Goal: Information Seeking & Learning: Learn about a topic

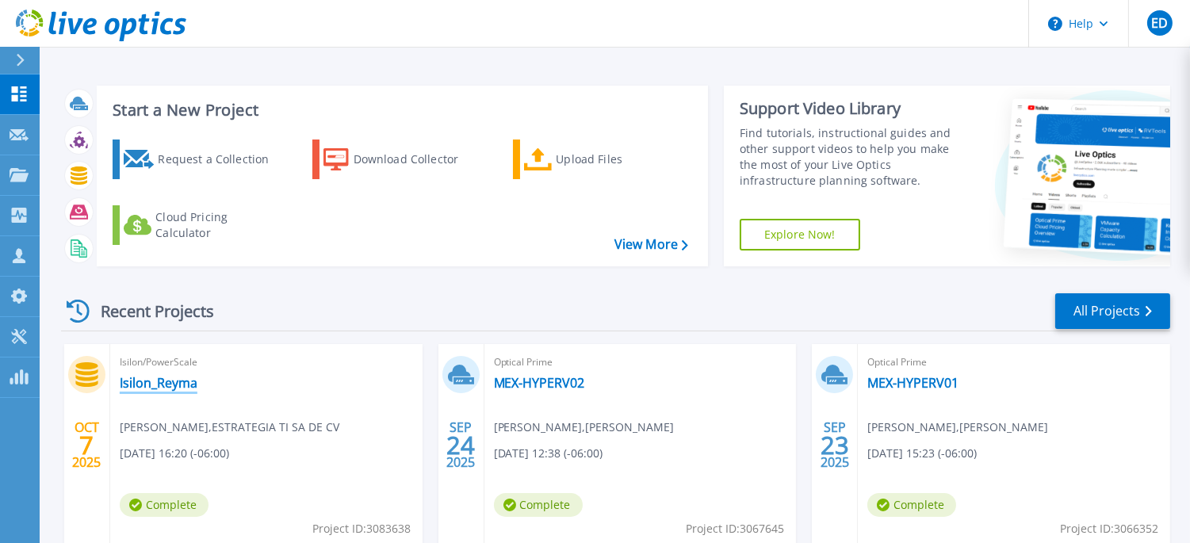
click at [178, 379] on link "Isilon_Reyma" at bounding box center [159, 383] width 78 height 16
click at [1081, 312] on link "All Projects" at bounding box center [1112, 311] width 115 height 36
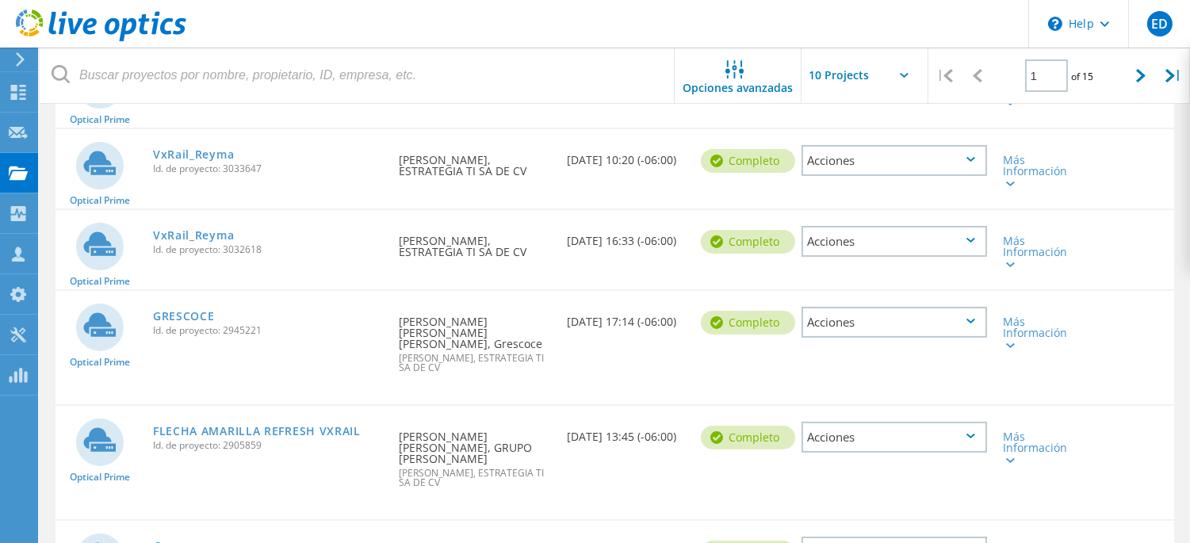
scroll to position [715, 0]
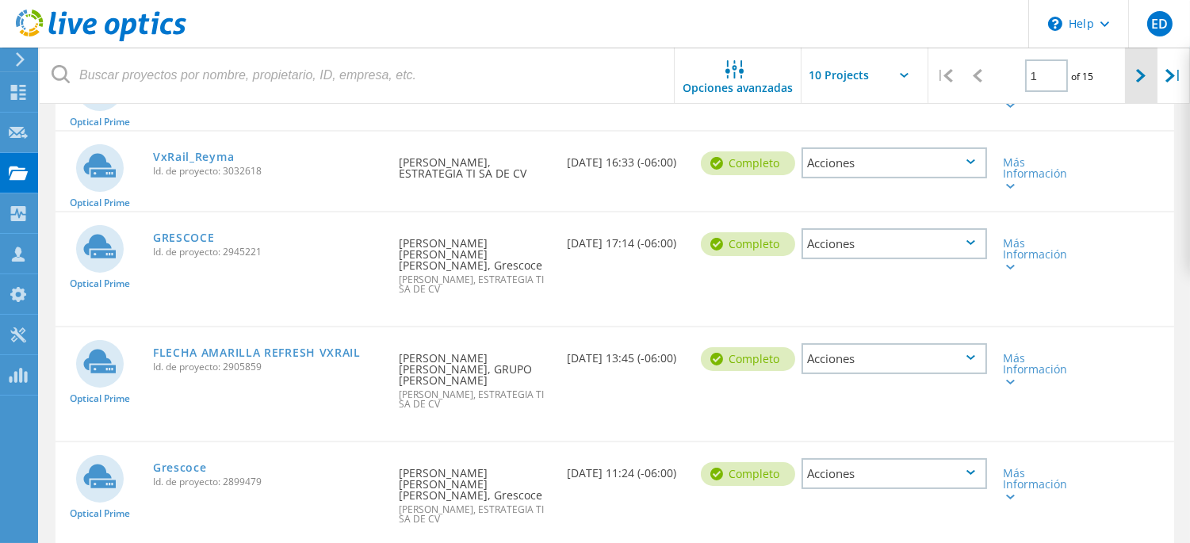
click at [1138, 67] on div at bounding box center [1141, 76] width 33 height 56
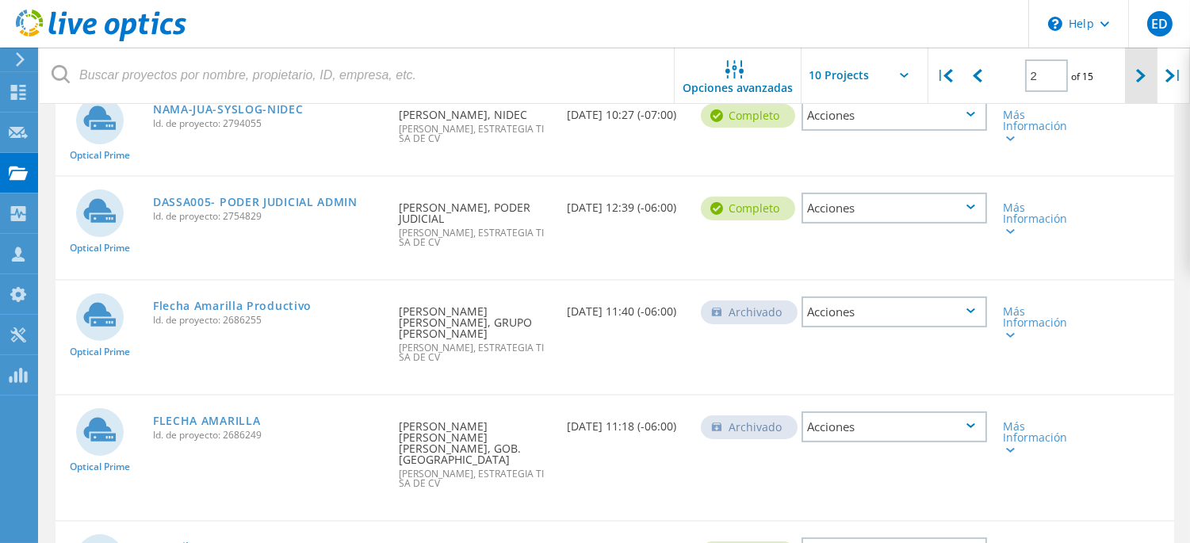
click at [1138, 67] on div at bounding box center [1141, 76] width 33 height 56
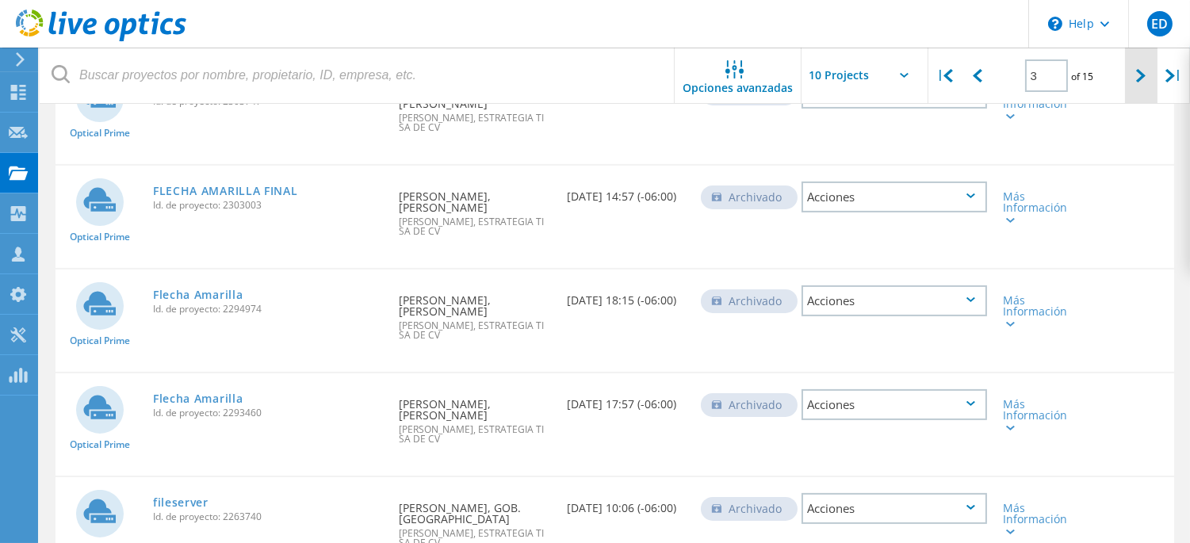
click at [1138, 67] on div at bounding box center [1141, 76] width 33 height 56
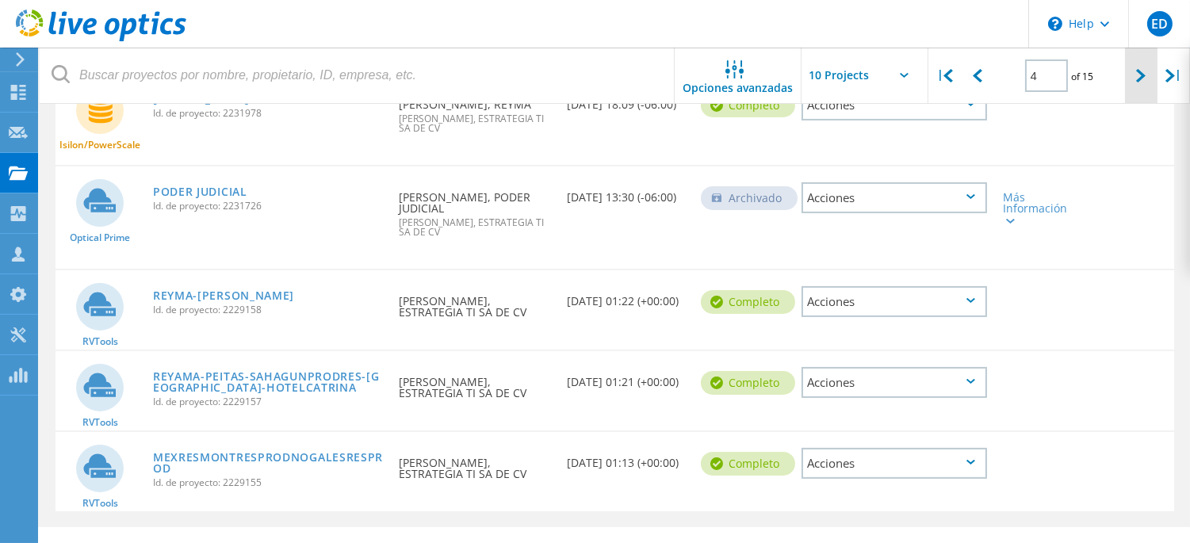
click at [1138, 67] on div at bounding box center [1141, 76] width 33 height 56
type input "5"
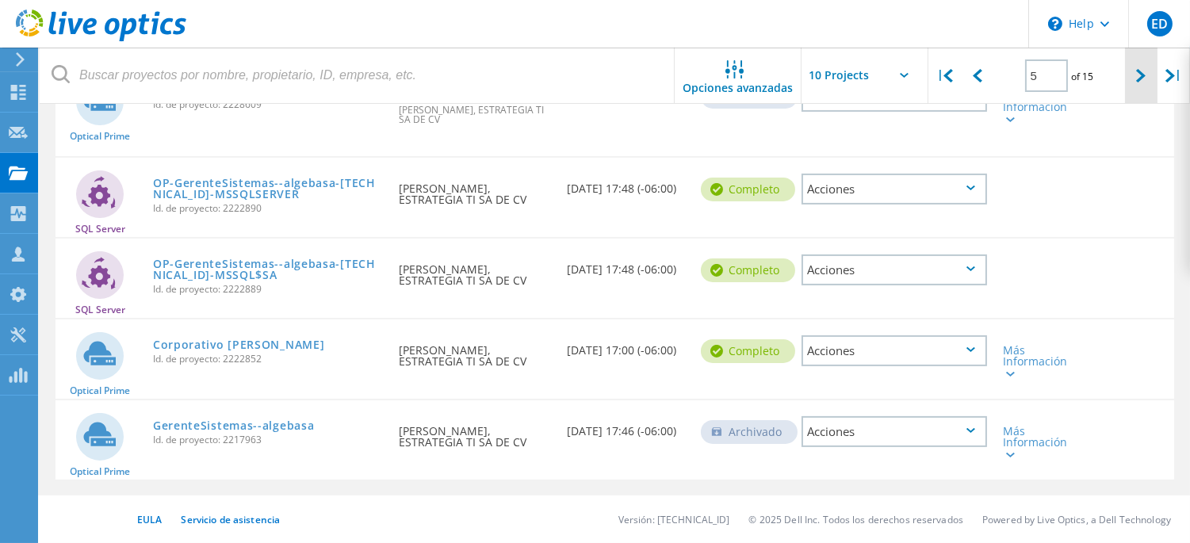
scroll to position [646, 0]
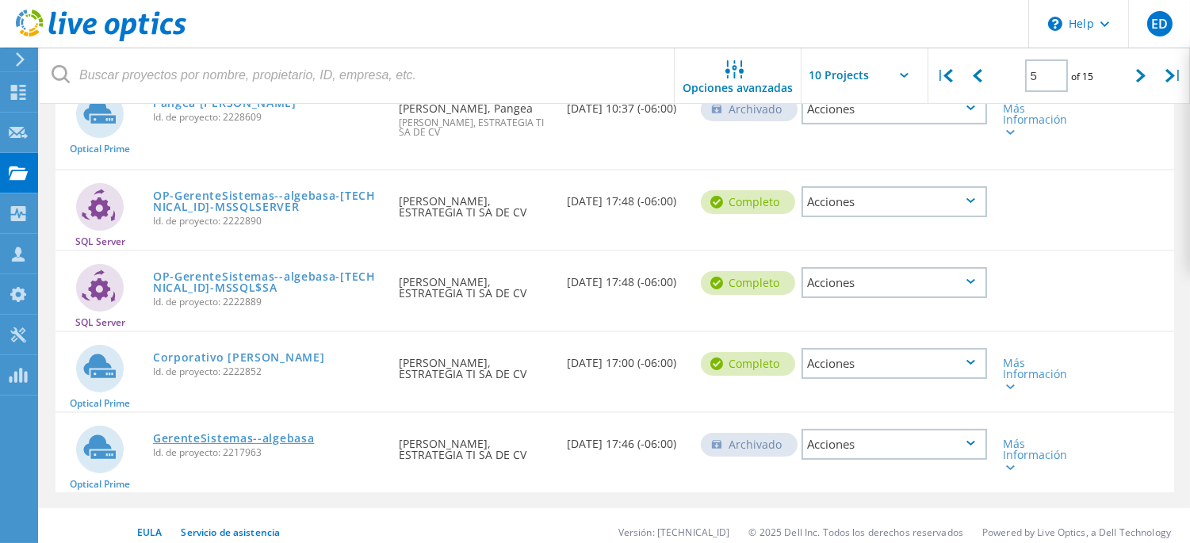
click at [271, 433] on link "GerenteSistemas--algebasa" at bounding box center [234, 438] width 162 height 11
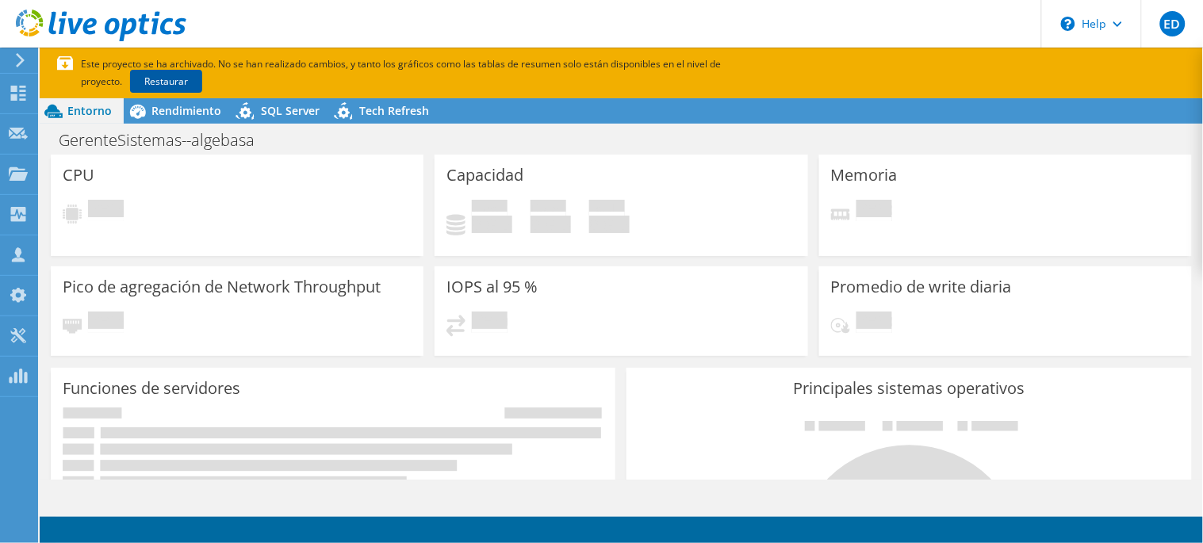
click at [143, 88] on link "Restaurar" at bounding box center [166, 81] width 72 height 23
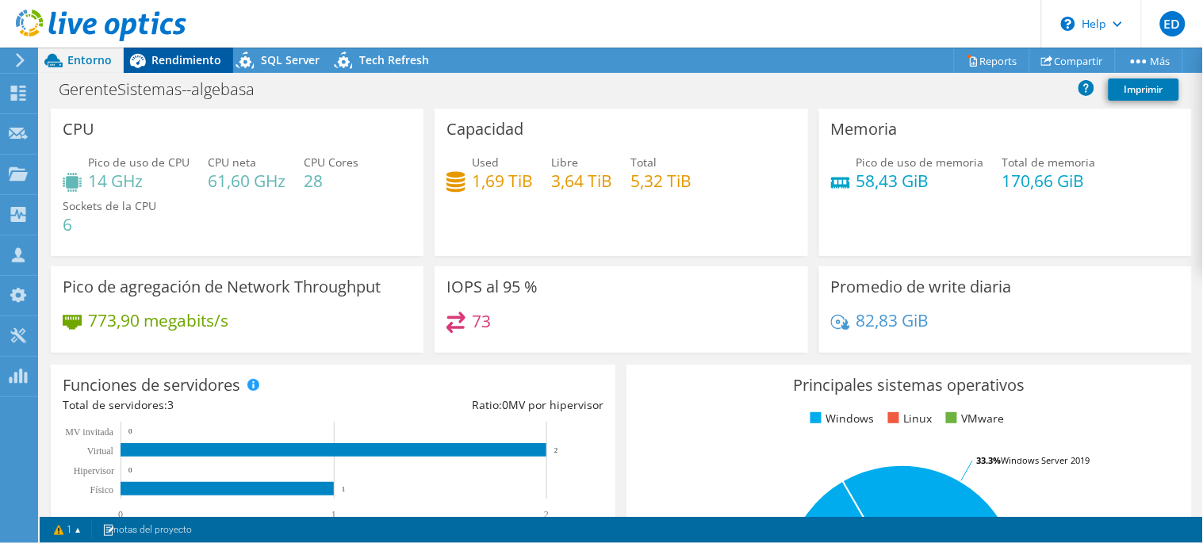
click at [164, 58] on span "Rendimiento" at bounding box center [186, 59] width 70 height 15
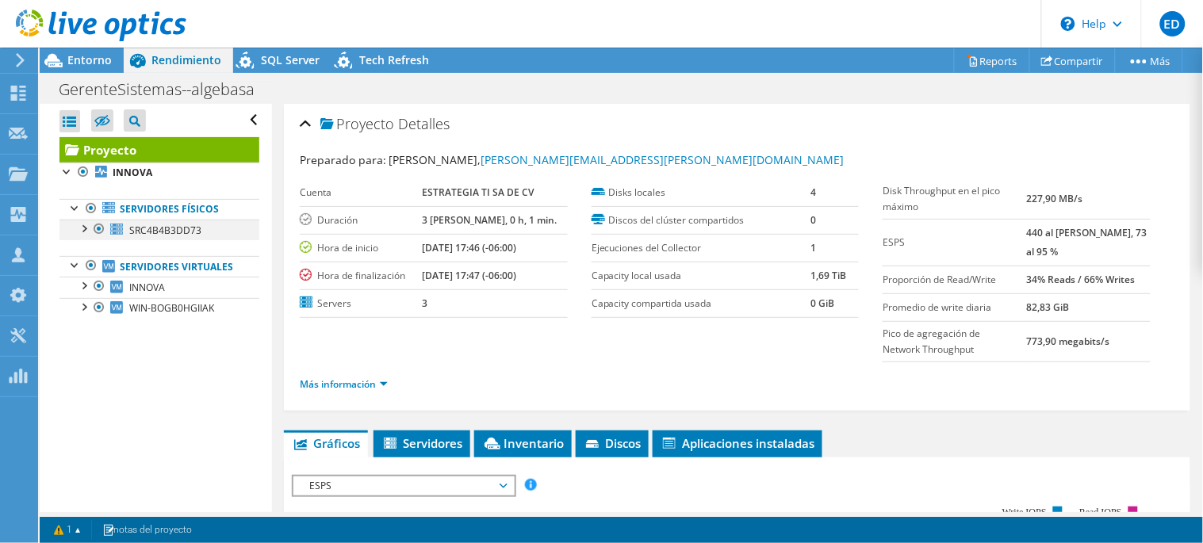
click at [83, 233] on div at bounding box center [83, 228] width 16 height 16
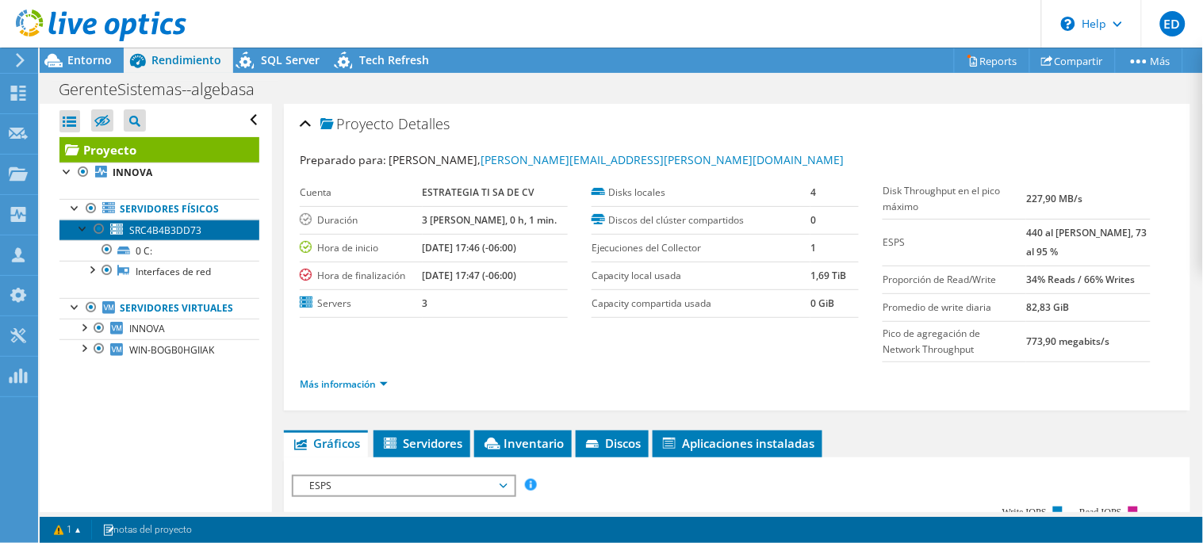
click at [200, 234] on link "SRC4B4B3DD73" at bounding box center [159, 230] width 200 height 21
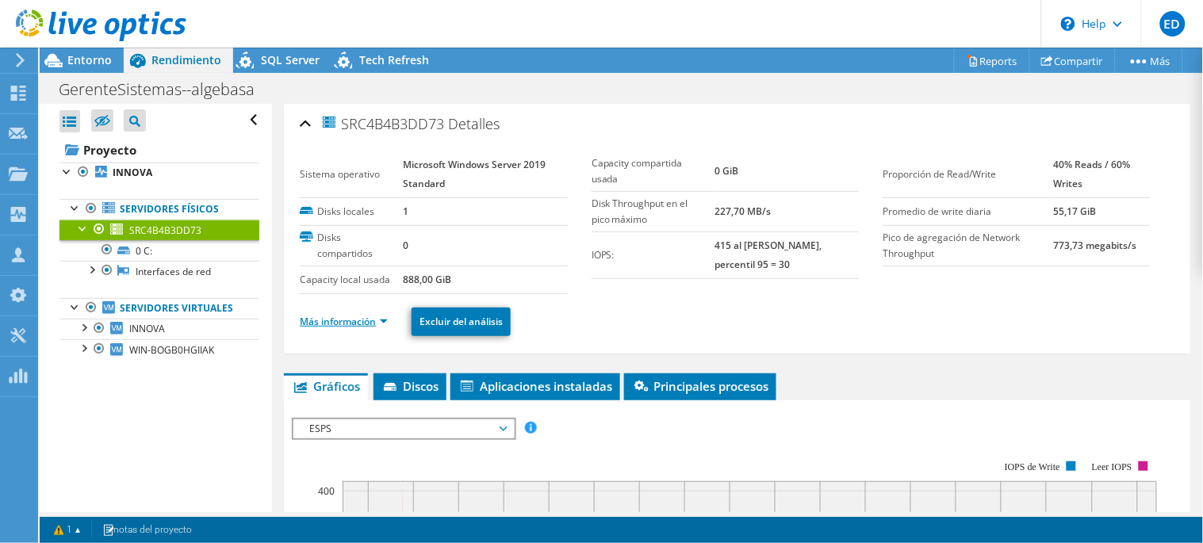
click at [360, 326] on link "Más información" at bounding box center [344, 321] width 88 height 13
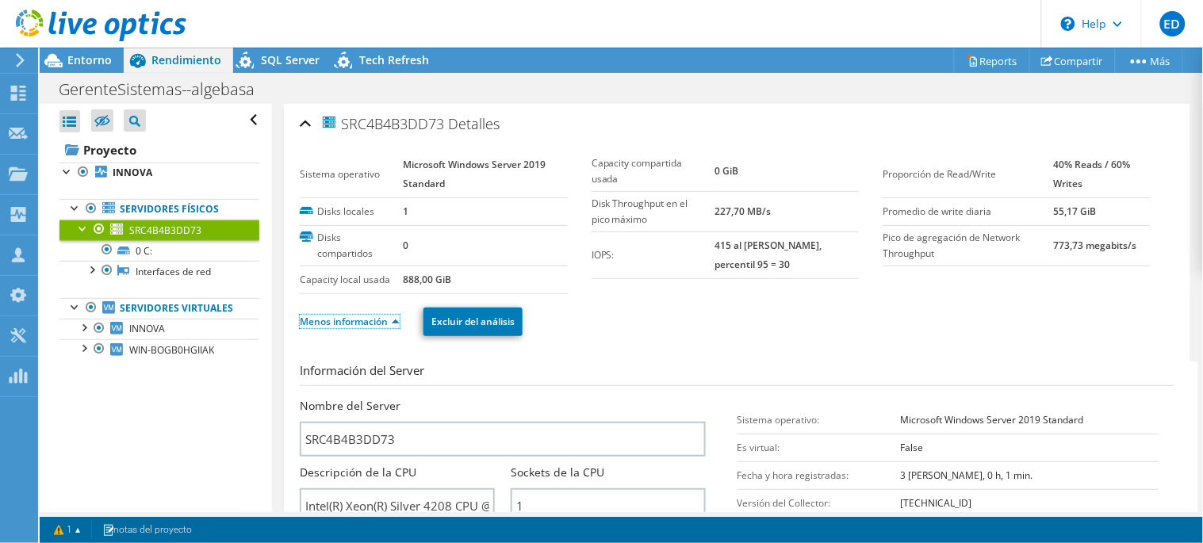
scroll to position [408, 0]
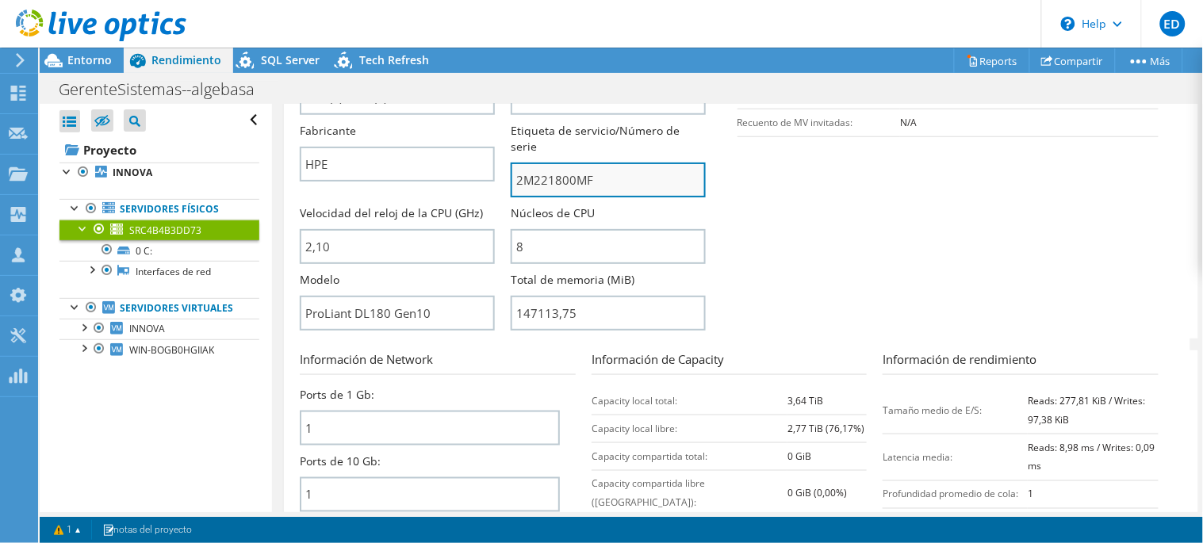
drag, startPoint x: 597, startPoint y: 176, endPoint x: 519, endPoint y: 178, distance: 77.7
click at [511, 176] on input "2M221800MF" at bounding box center [608, 180] width 195 height 35
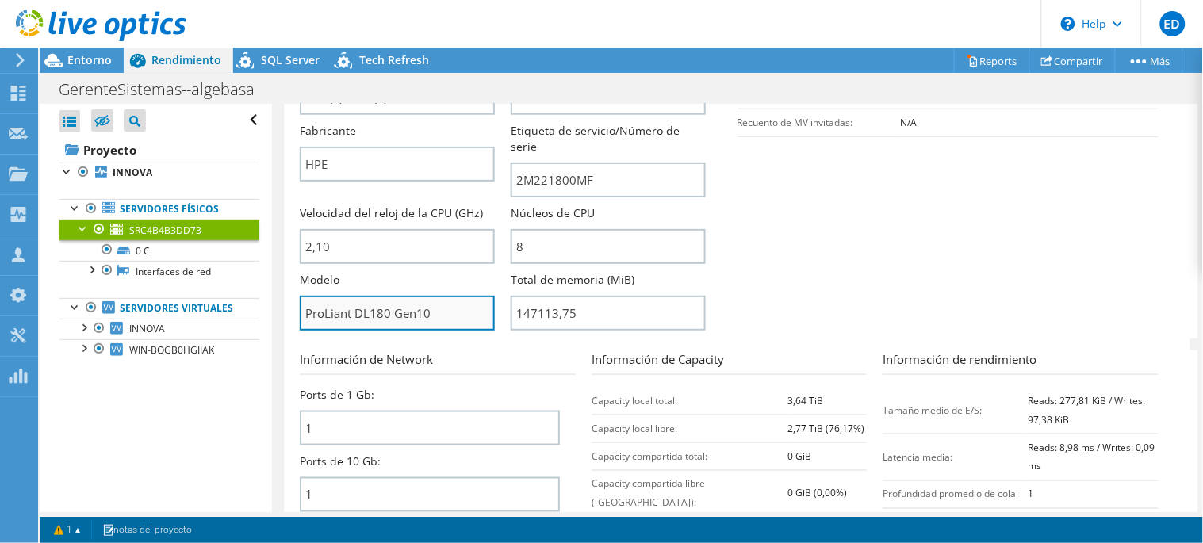
drag, startPoint x: 431, startPoint y: 306, endPoint x: 306, endPoint y: 312, distance: 125.4
click at [306, 312] on input "ProLiant DL180 Gen10" at bounding box center [397, 313] width 195 height 35
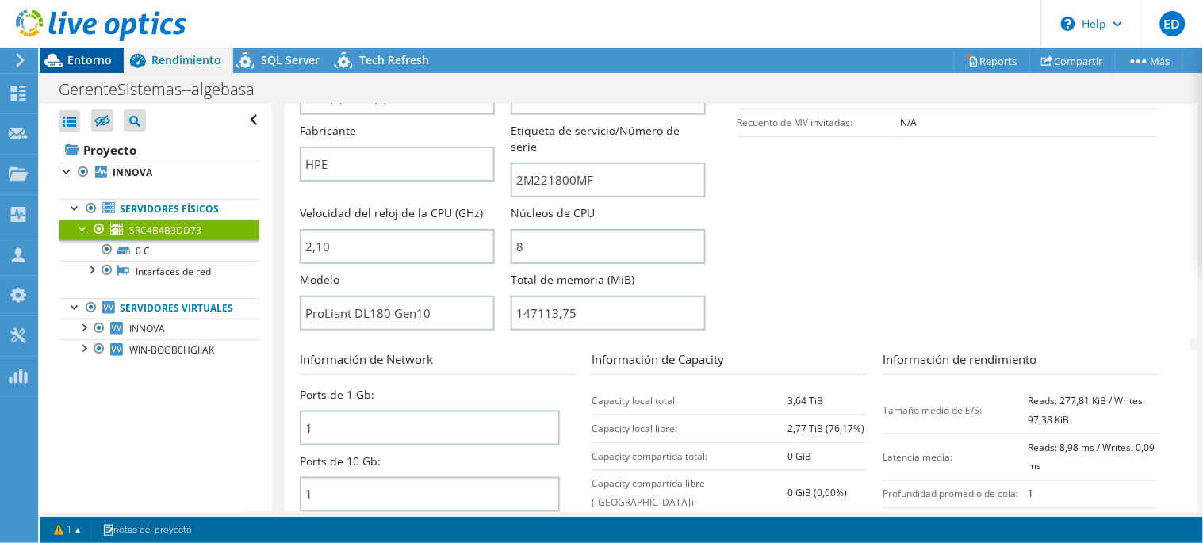
drag, startPoint x: 85, startPoint y: 55, endPoint x: 71, endPoint y: 56, distance: 13.5
click at [77, 55] on span "Entorno" at bounding box center [89, 59] width 44 height 15
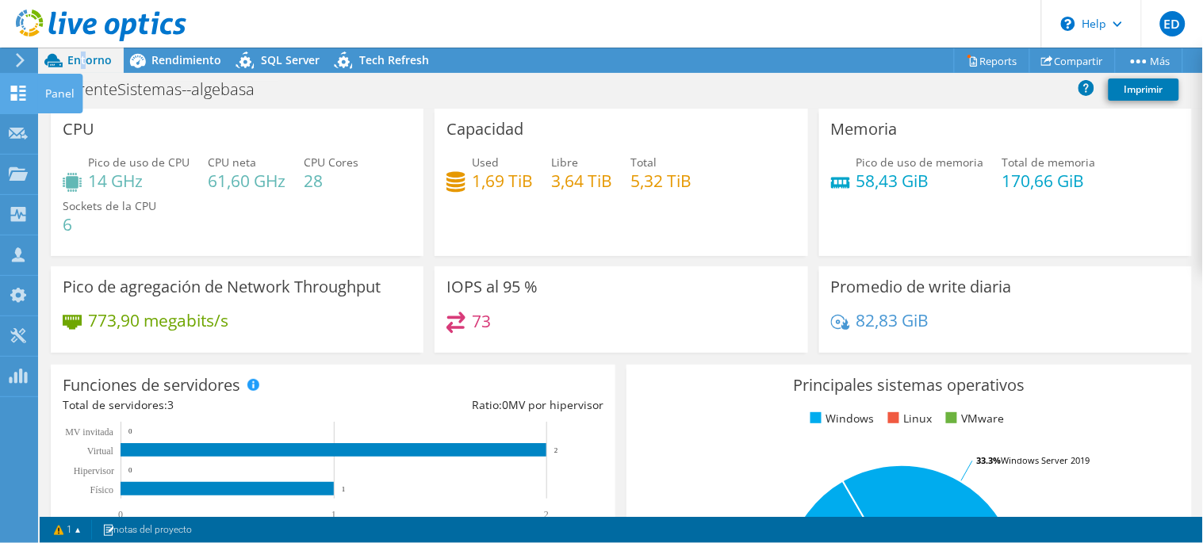
click at [13, 95] on use at bounding box center [18, 93] width 15 height 15
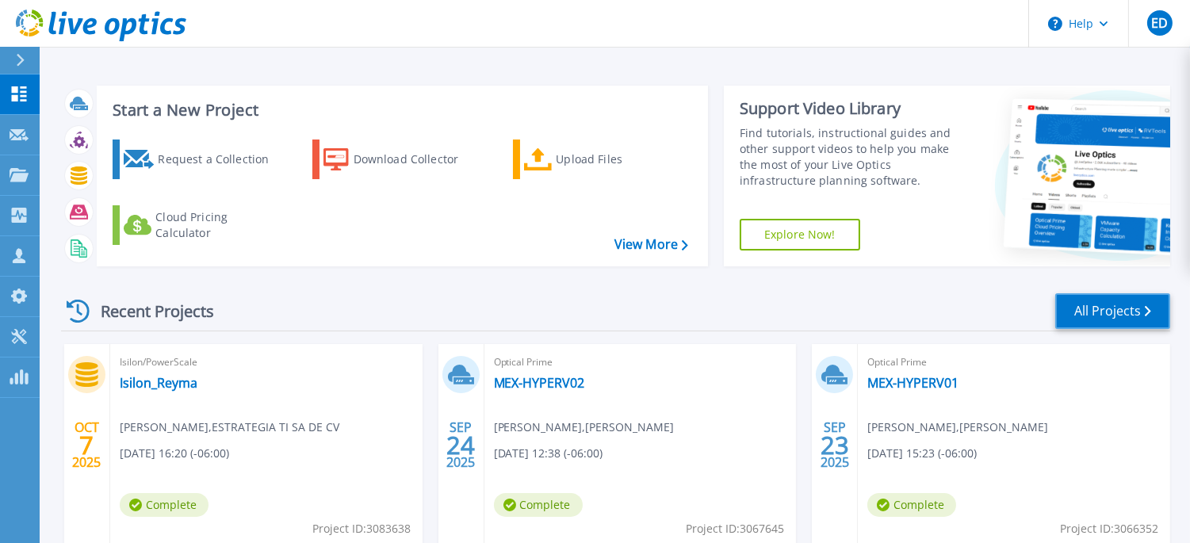
click at [1123, 312] on link "All Projects" at bounding box center [1112, 311] width 115 height 36
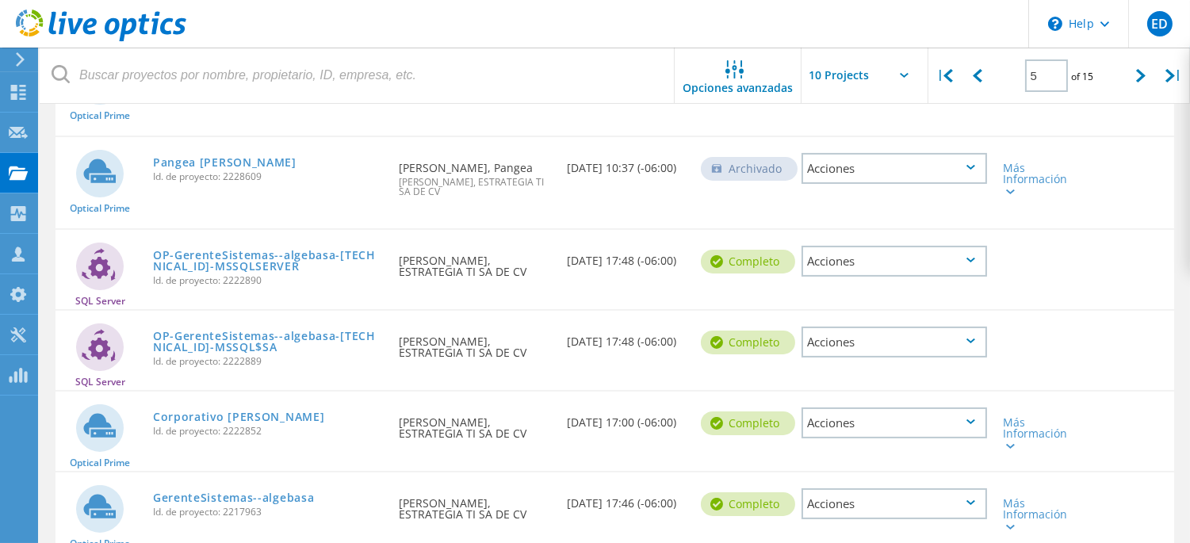
scroll to position [646, 0]
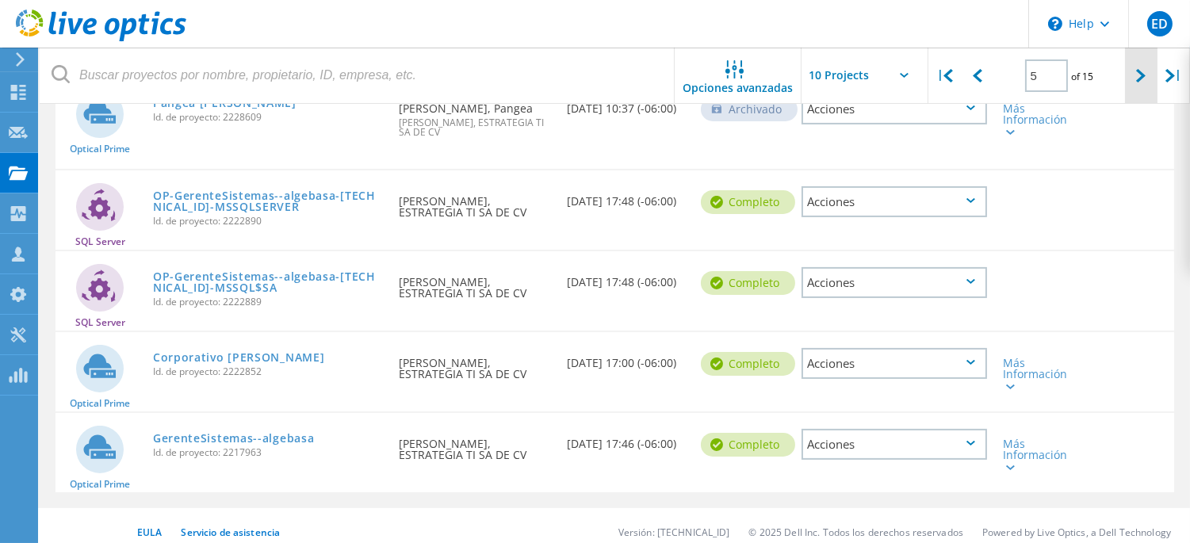
click at [1137, 70] on icon at bounding box center [1141, 75] width 10 height 13
type input "6"
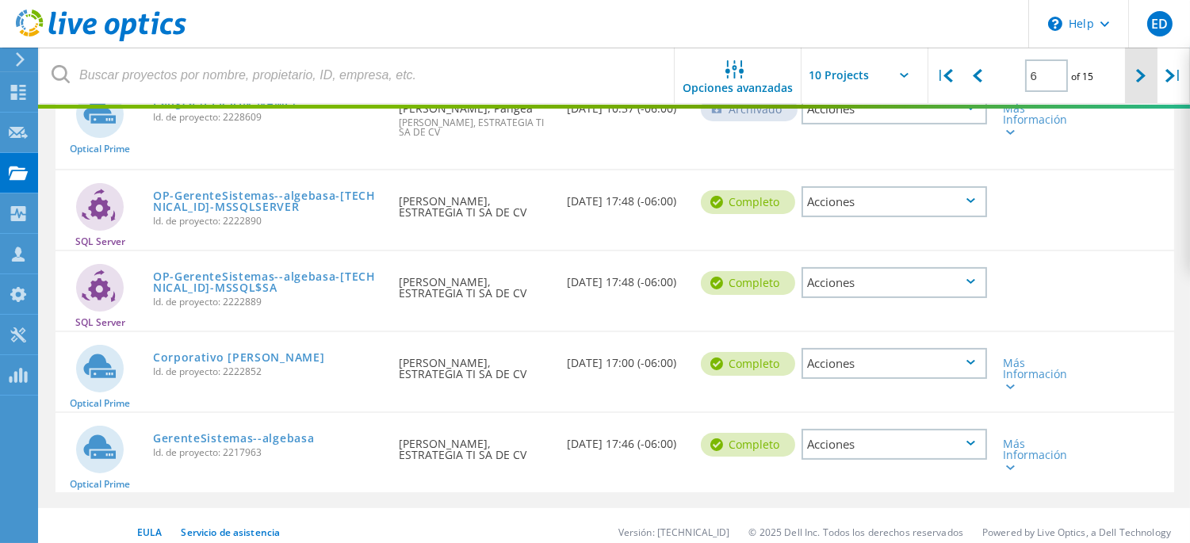
scroll to position [610, 0]
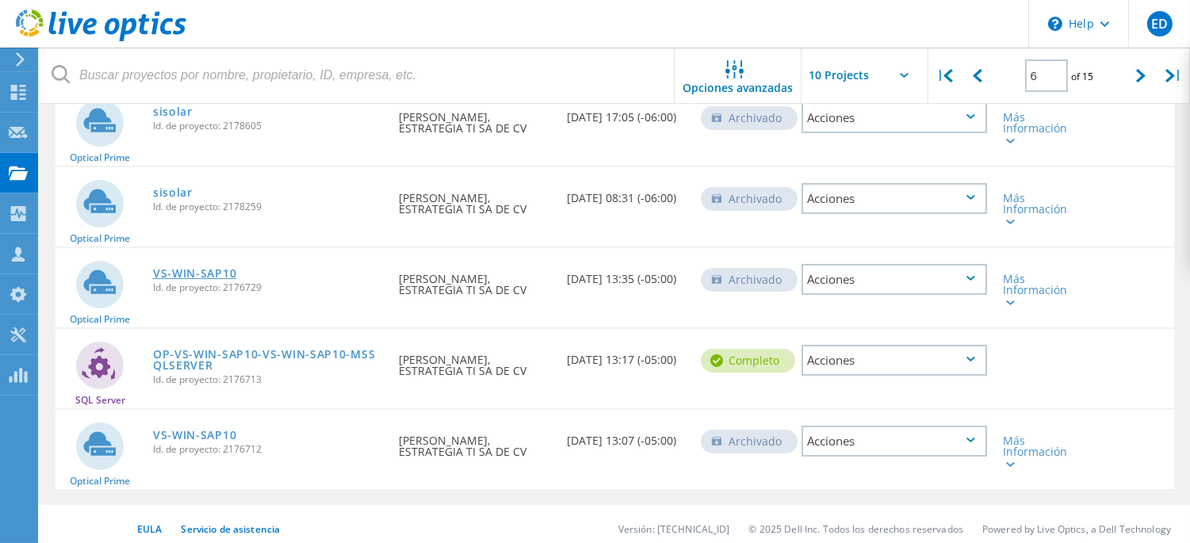
click at [196, 268] on link "VS-WIN-SAP10" at bounding box center [194, 273] width 83 height 11
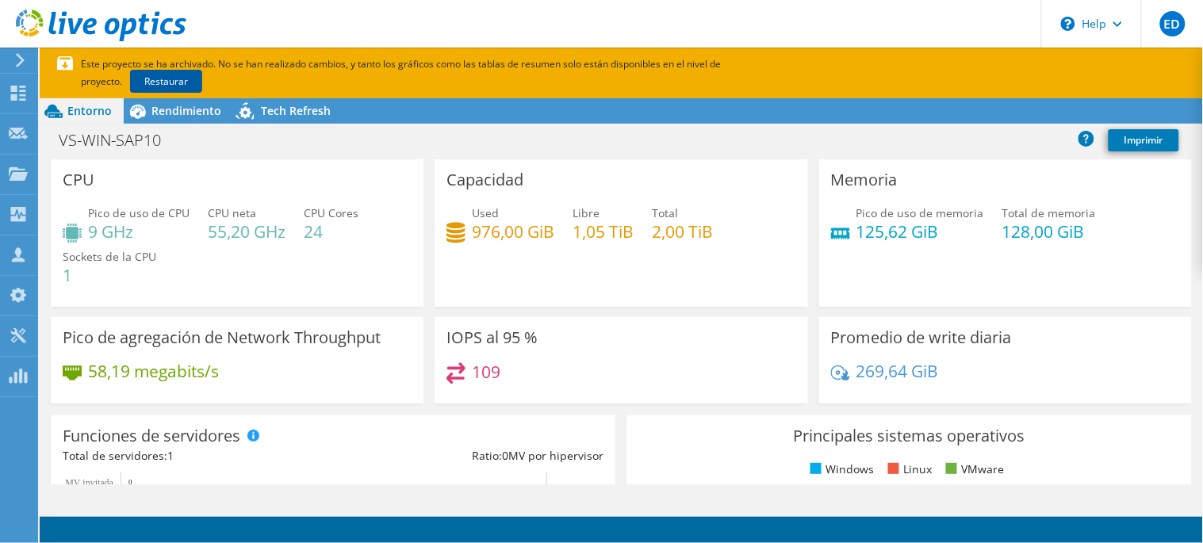
click at [130, 77] on link "Restaurar" at bounding box center [166, 81] width 72 height 23
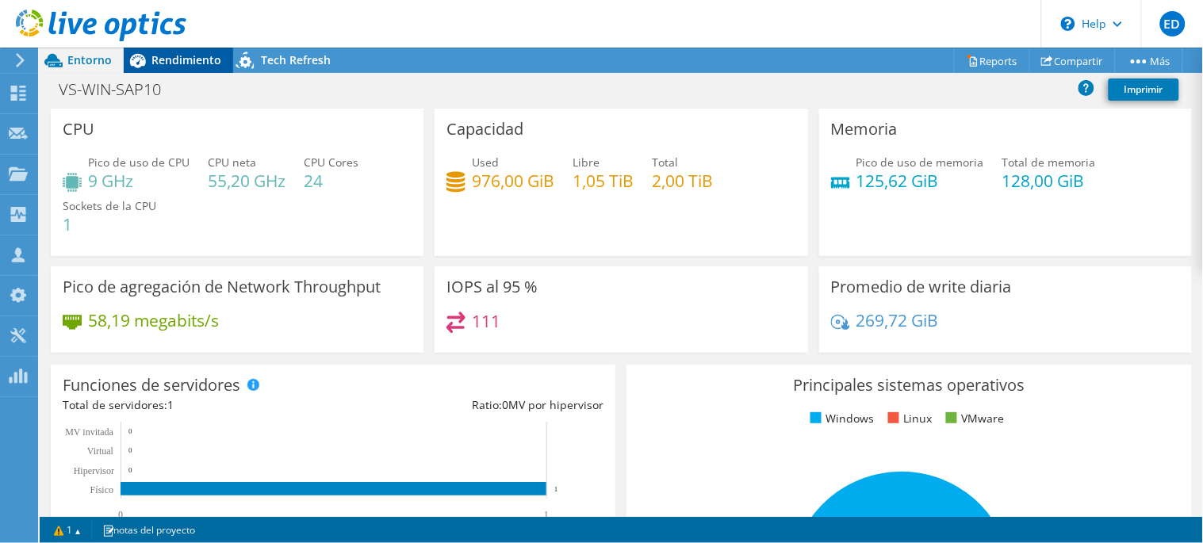
click at [170, 60] on span "Rendimiento" at bounding box center [186, 59] width 70 height 15
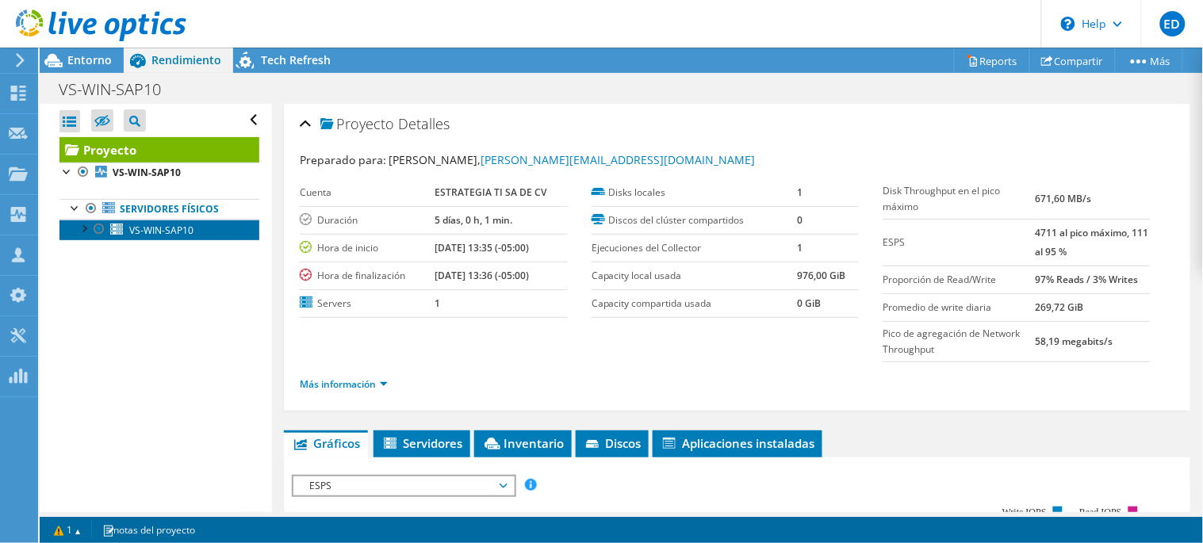
click at [163, 232] on span "VS-WIN-SAP10" at bounding box center [161, 230] width 64 height 13
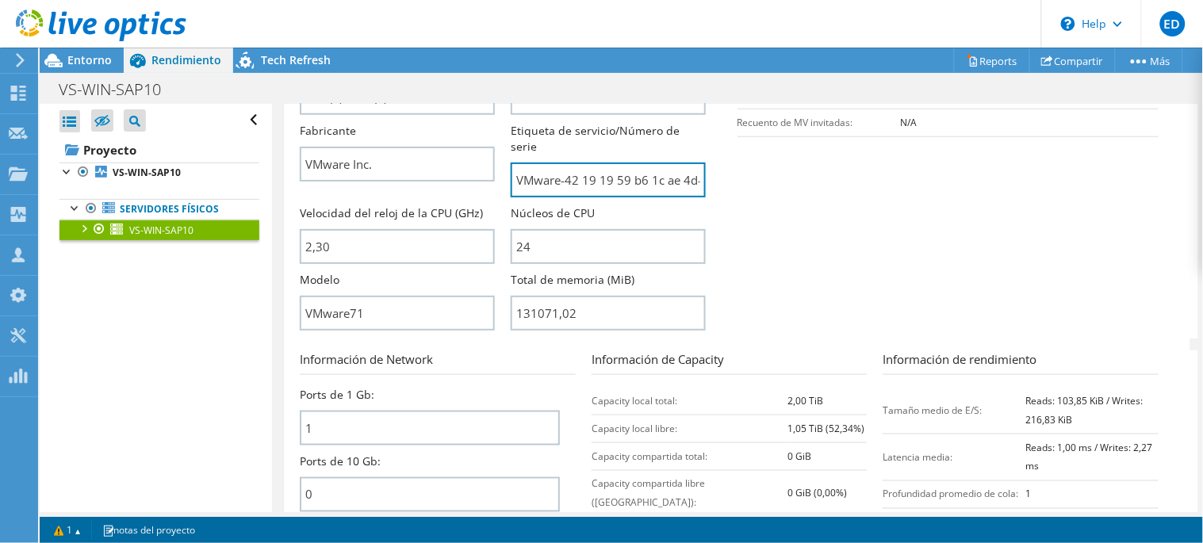
scroll to position [0, 132]
drag, startPoint x: 577, startPoint y: 170, endPoint x: 788, endPoint y: 197, distance: 212.5
click at [788, 197] on section "Información del Server Nombre del Server VS-WIN-SAP10 Descripción de la CPU Int…" at bounding box center [741, 145] width 882 height 385
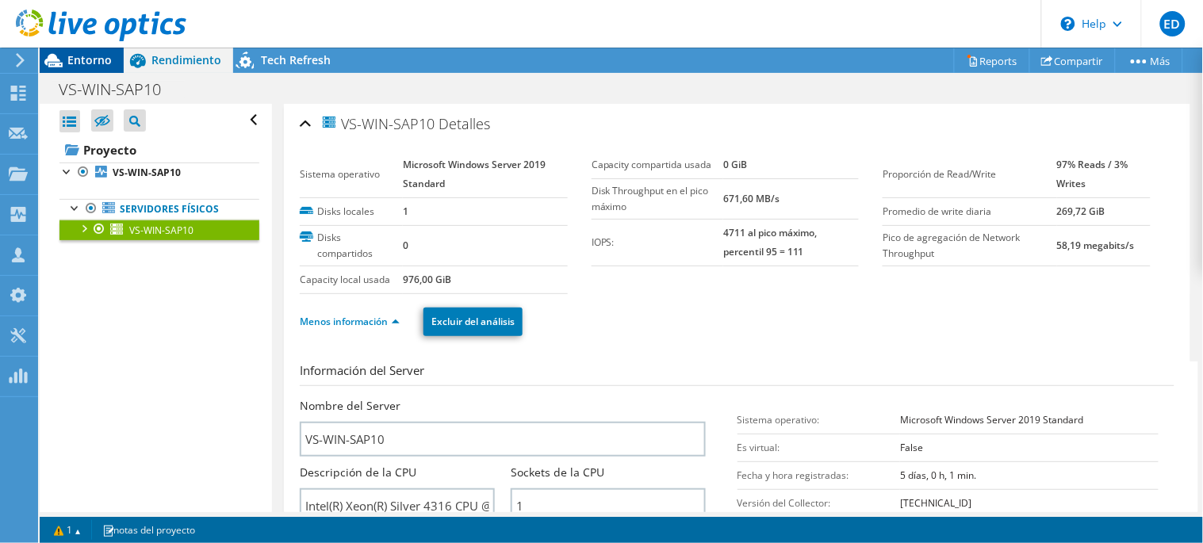
scroll to position [0, 0]
click at [78, 56] on span "Entorno" at bounding box center [89, 59] width 44 height 15
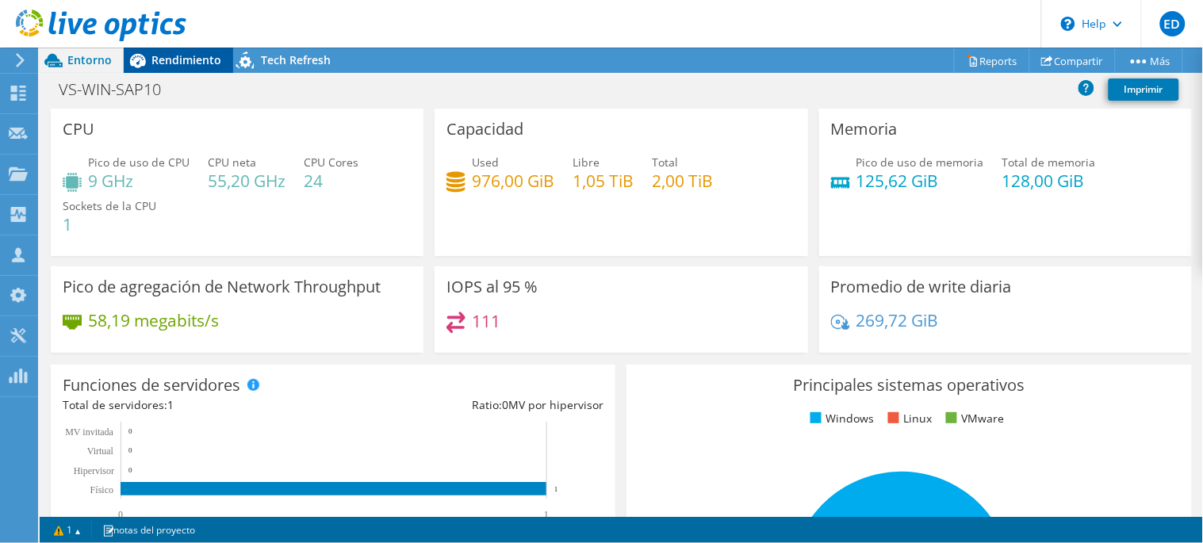
click at [167, 64] on span "Rendimiento" at bounding box center [186, 59] width 70 height 15
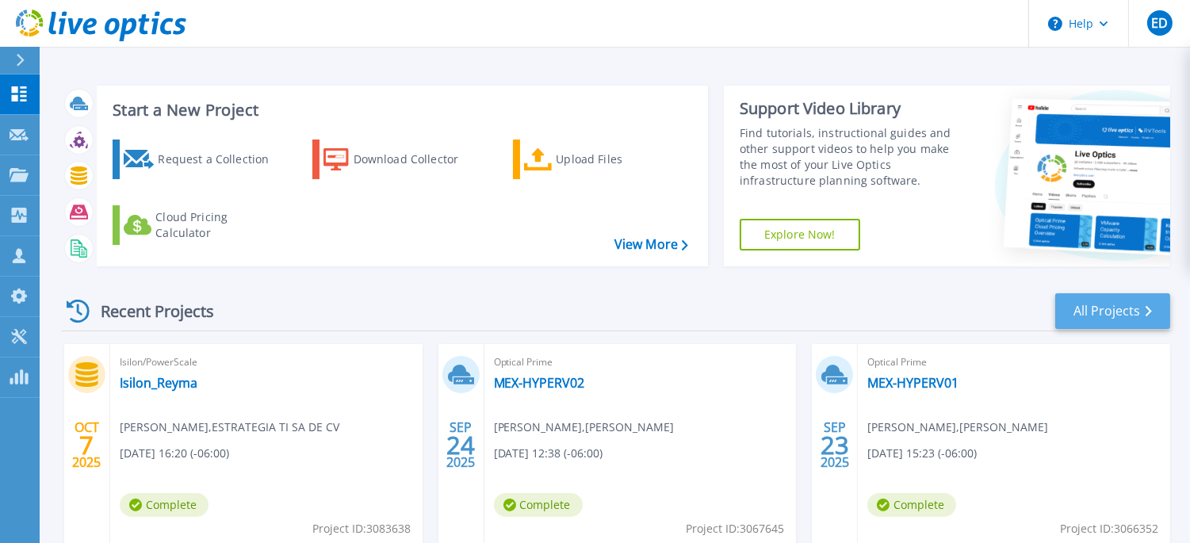
click at [1112, 314] on link "All Projects" at bounding box center [1112, 311] width 115 height 36
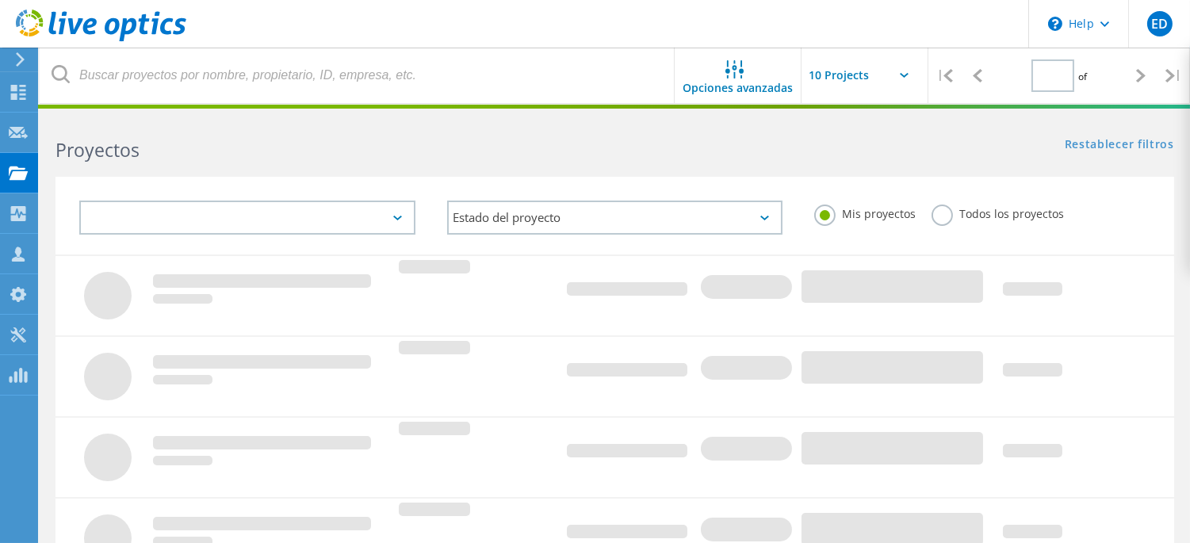
type input "6"
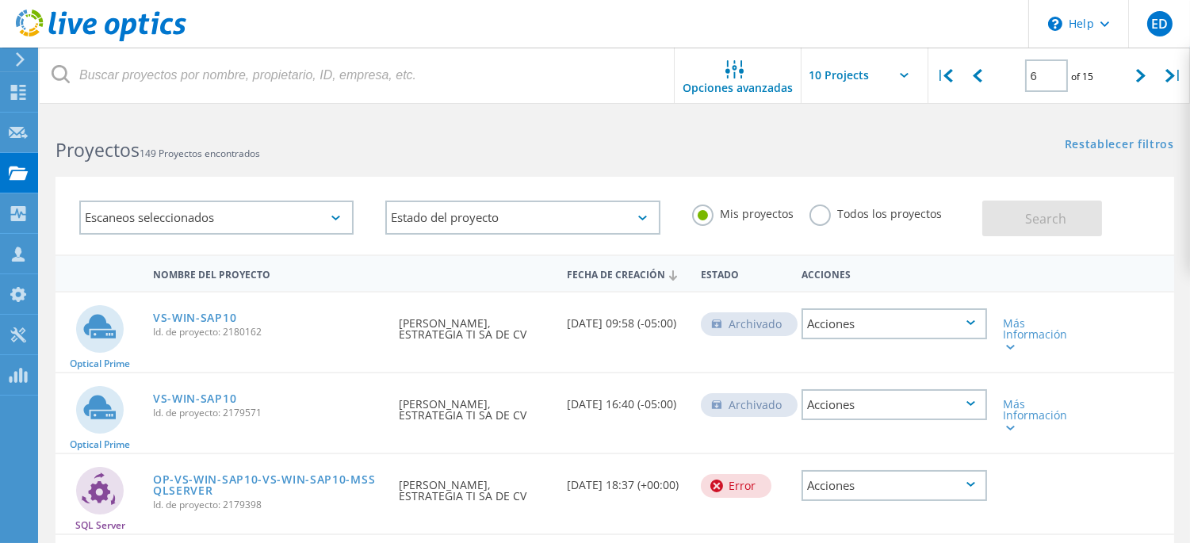
scroll to position [440, 0]
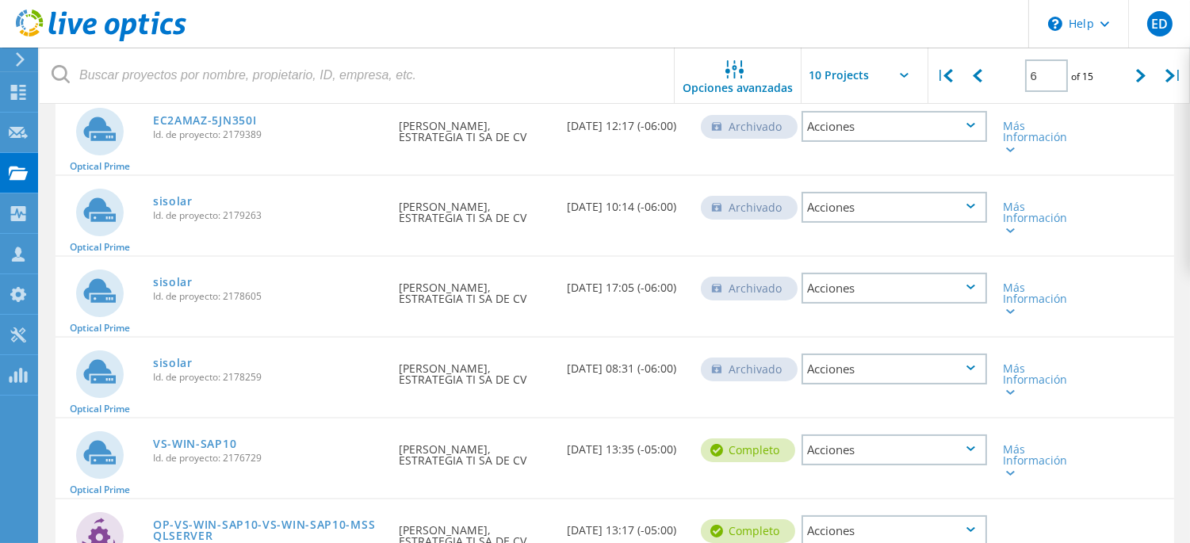
click at [748, 283] on div "Archivado" at bounding box center [749, 289] width 97 height 24
click at [172, 279] on link "sisolar" at bounding box center [173, 282] width 40 height 11
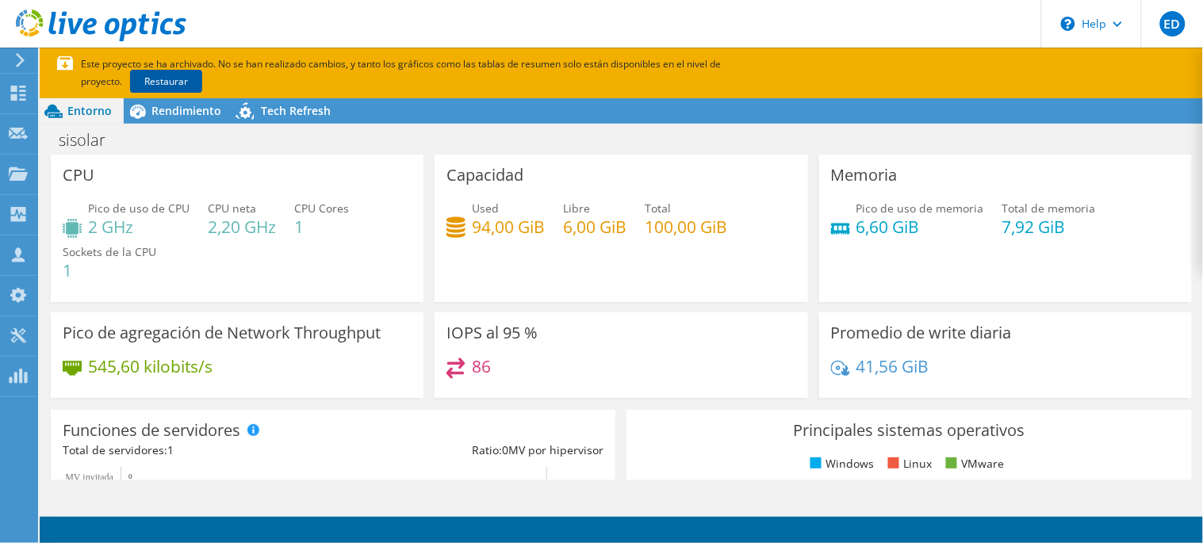
click at [130, 73] on link "Restaurar" at bounding box center [166, 81] width 72 height 23
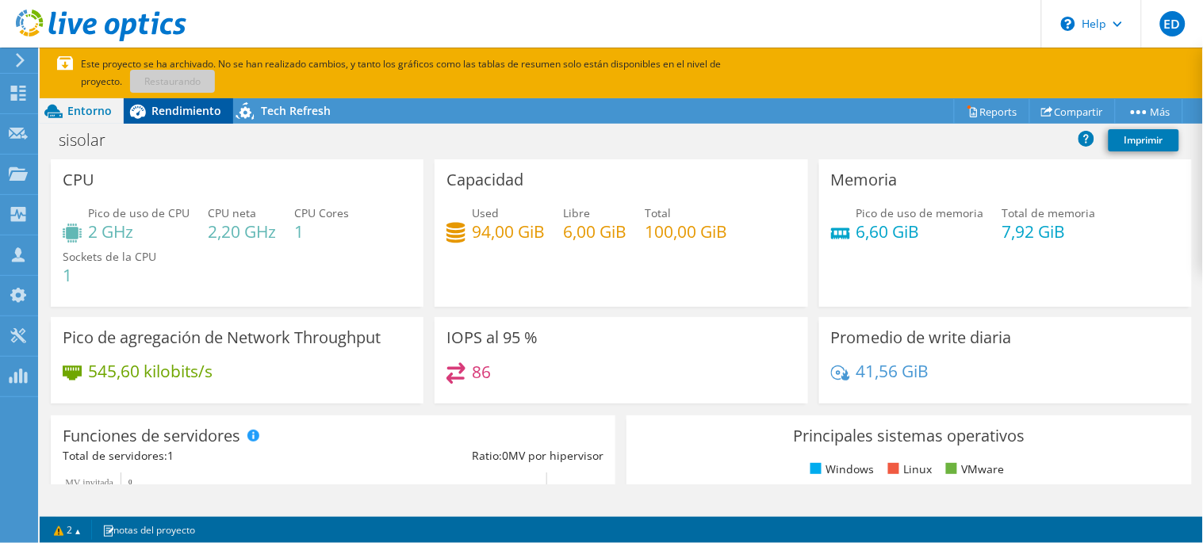
click at [153, 105] on span "Rendimiento" at bounding box center [186, 110] width 70 height 15
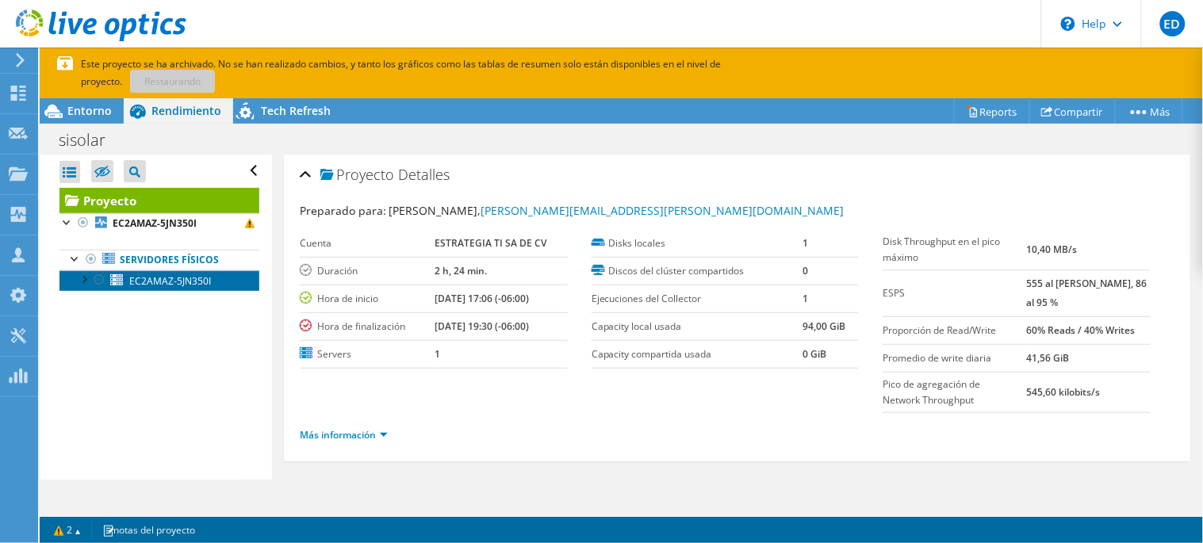
click at [174, 280] on span "EC2AMAZ-5JN350I" at bounding box center [170, 280] width 82 height 13
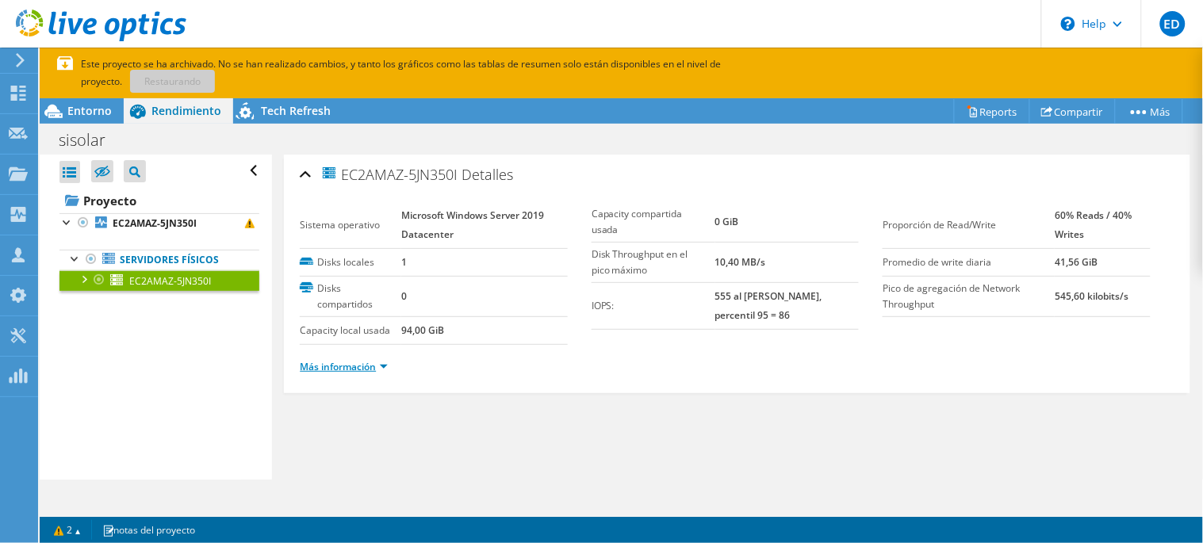
click at [353, 362] on link "Más información" at bounding box center [344, 366] width 88 height 13
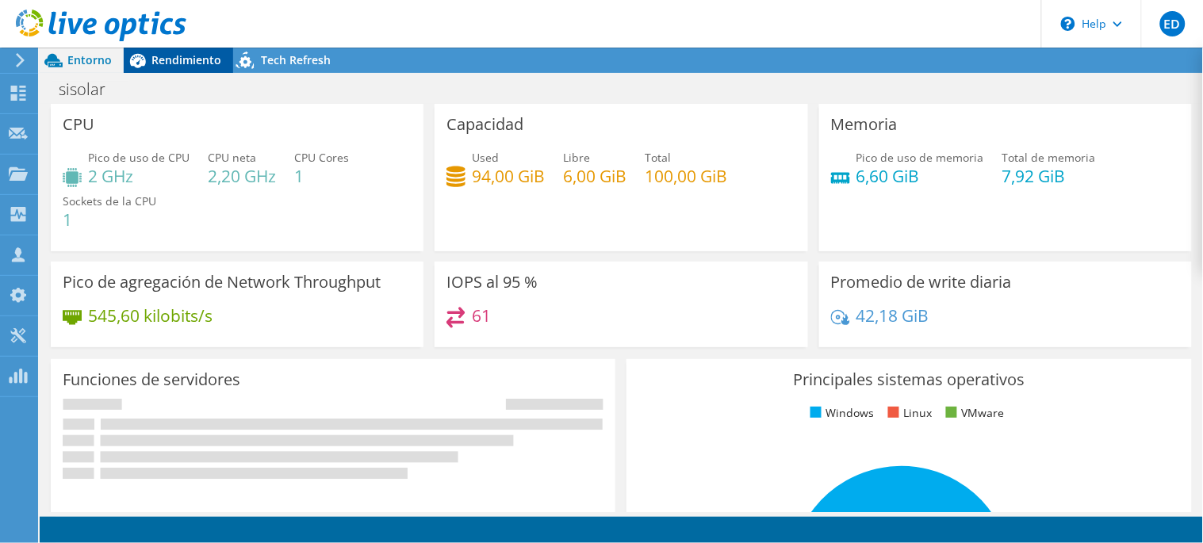
click at [160, 60] on span "Rendimiento" at bounding box center [186, 59] width 70 height 15
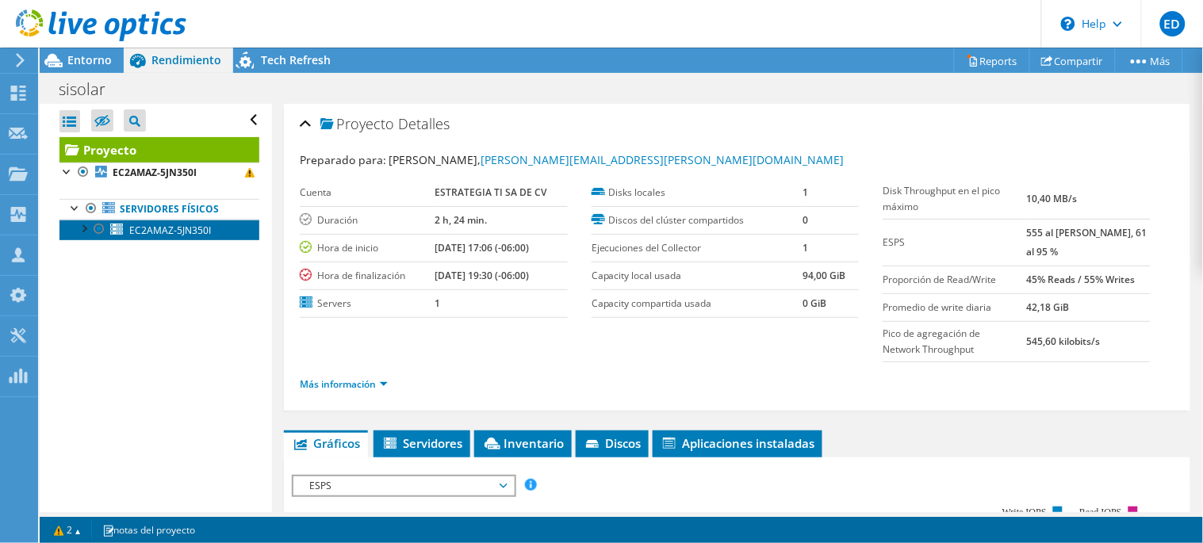
click at [152, 232] on span "EC2AMAZ-5JN350I" at bounding box center [170, 230] width 82 height 13
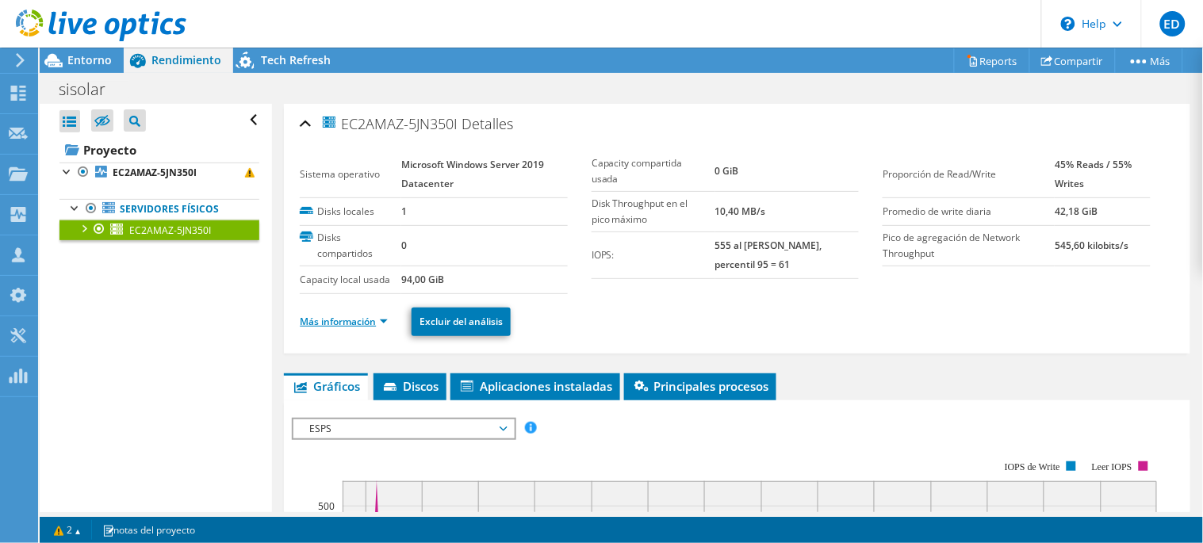
click at [315, 323] on link "Más información" at bounding box center [344, 321] width 88 height 13
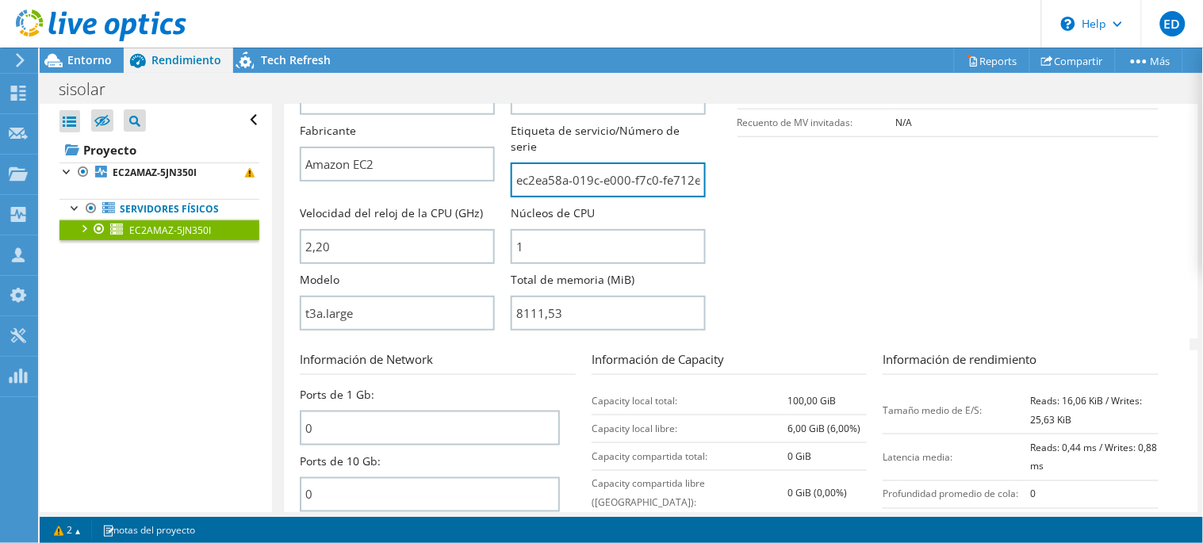
scroll to position [0, 41]
drag, startPoint x: 549, startPoint y: 181, endPoint x: 717, endPoint y: 181, distance: 167.3
click at [717, 181] on div "Nombre del Server EC2AMAZ-5JN350I Descripción de la CPU AMD EPYC 7571 Sockets d…" at bounding box center [518, 164] width 437 height 349
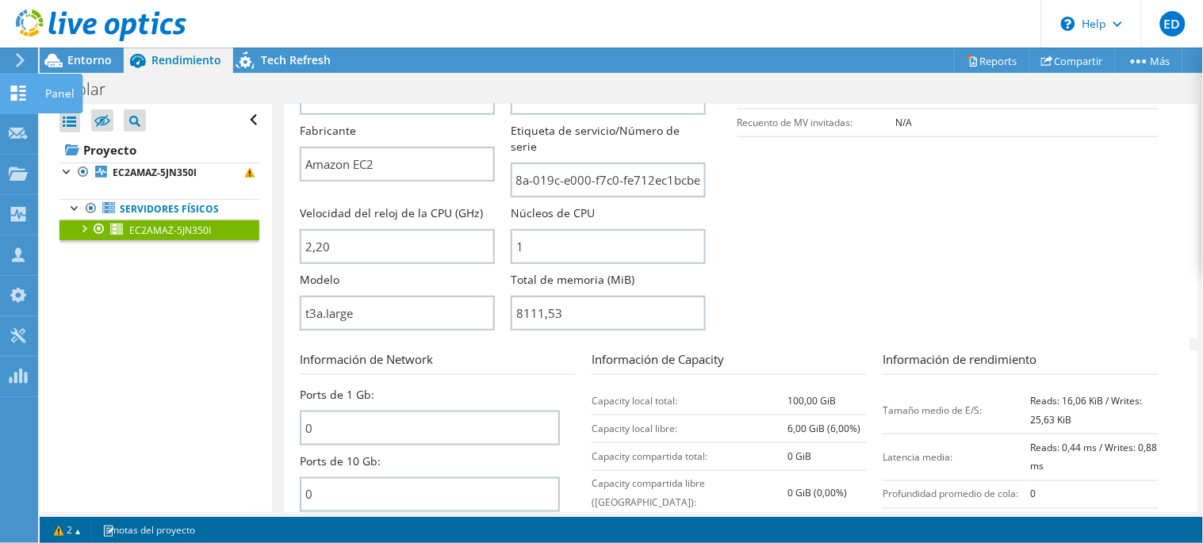
scroll to position [0, 0]
click at [13, 95] on use at bounding box center [18, 93] width 15 height 15
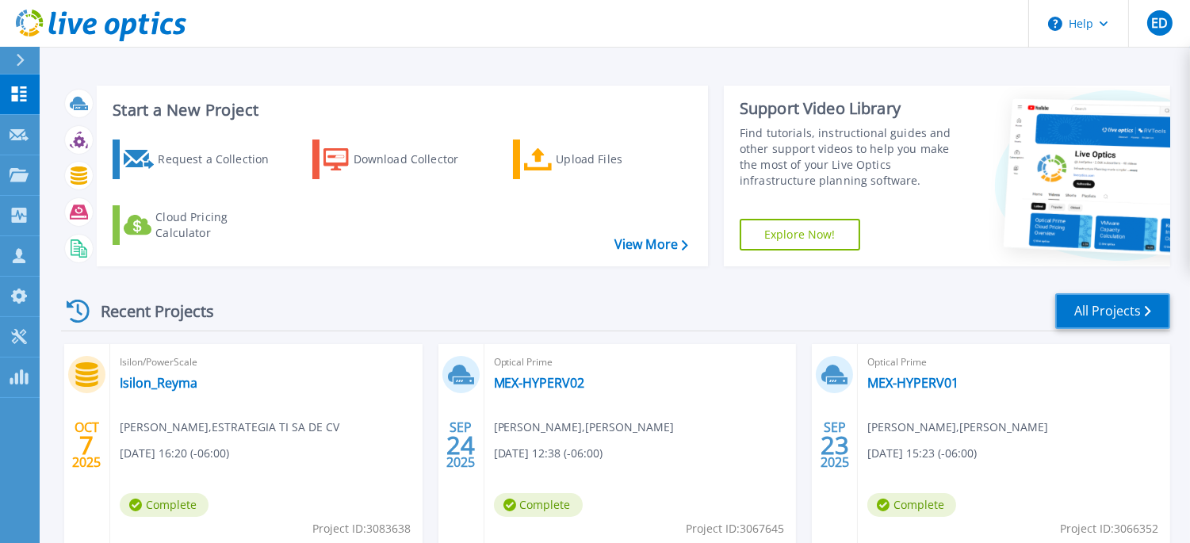
click at [1098, 322] on link "All Projects" at bounding box center [1112, 311] width 115 height 36
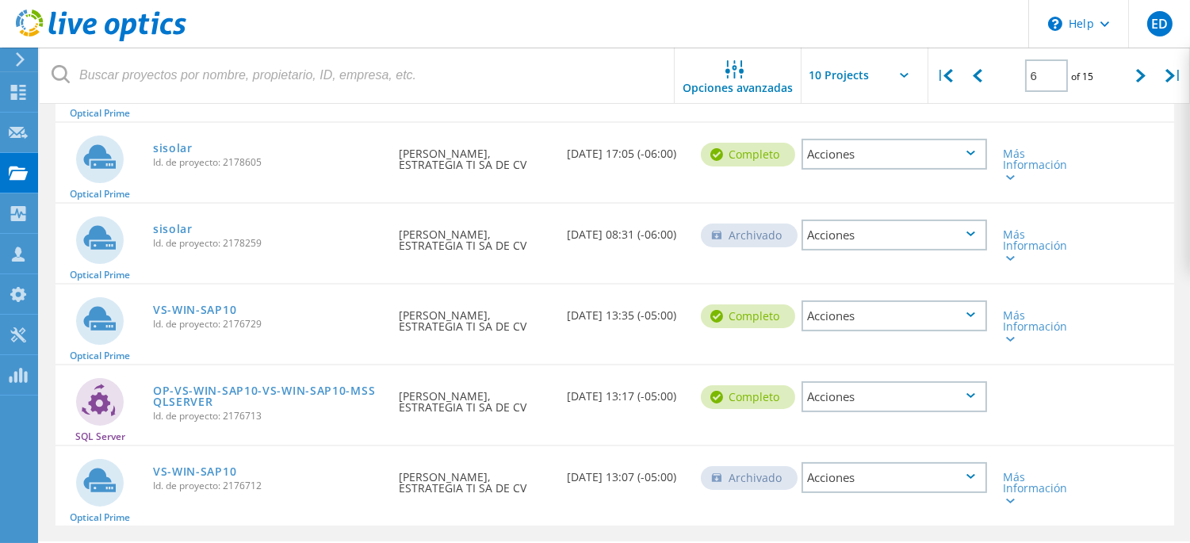
scroll to position [610, 0]
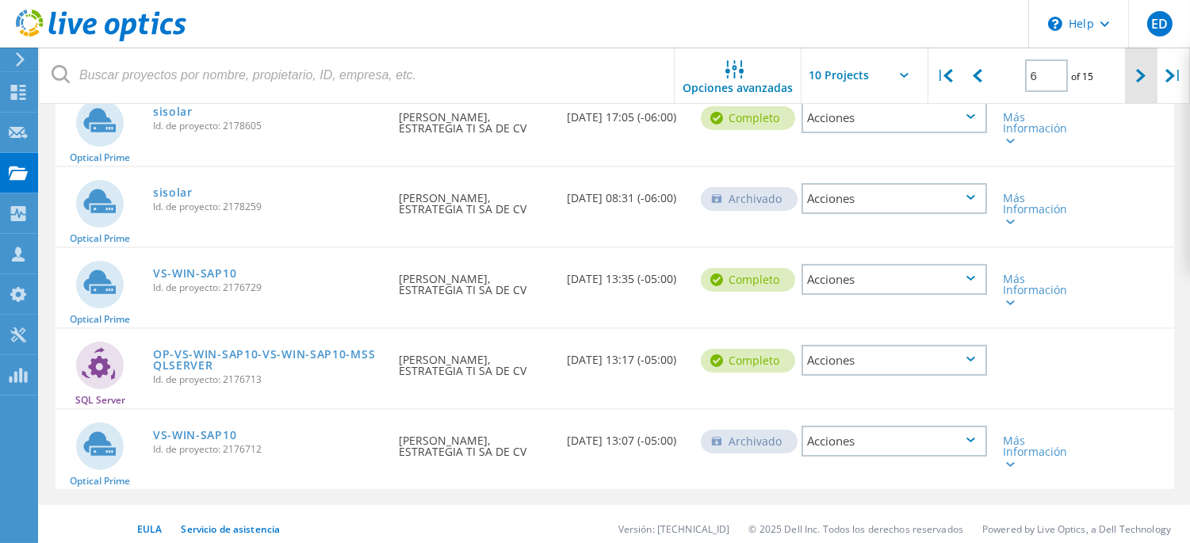
click at [1135, 63] on div at bounding box center [1141, 76] width 33 height 56
type input "7"
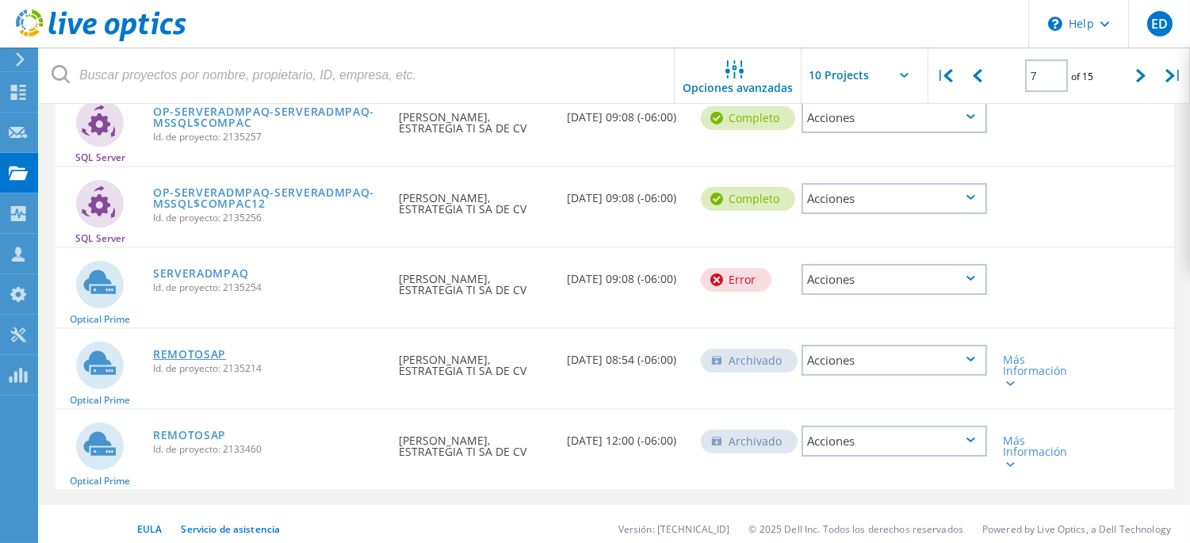
click at [211, 349] on link "REMOTOSAP" at bounding box center [189, 354] width 73 height 11
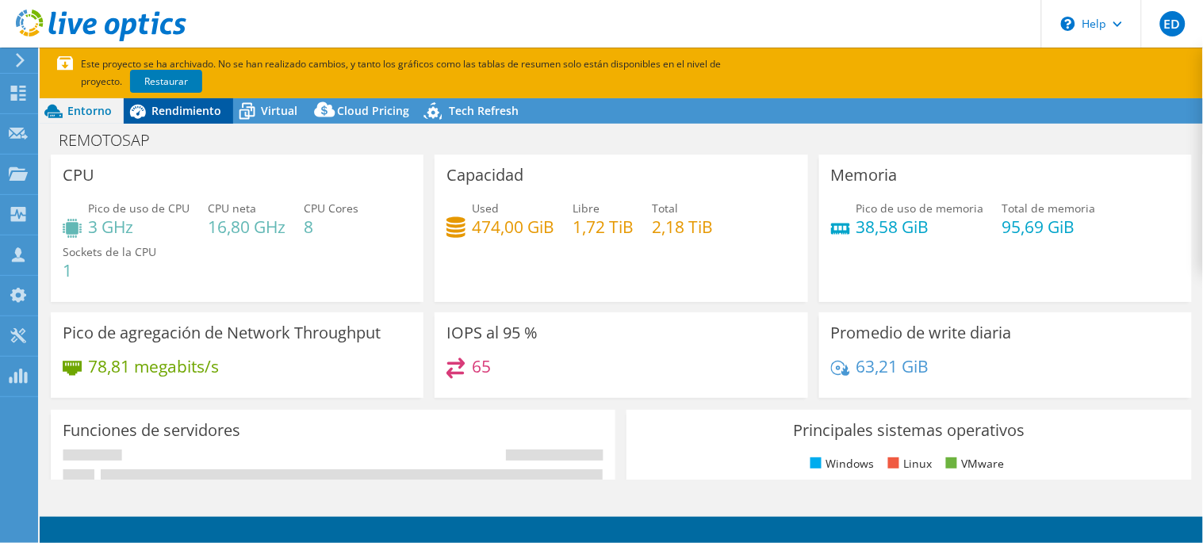
click at [172, 113] on span "Rendimiento" at bounding box center [186, 110] width 70 height 15
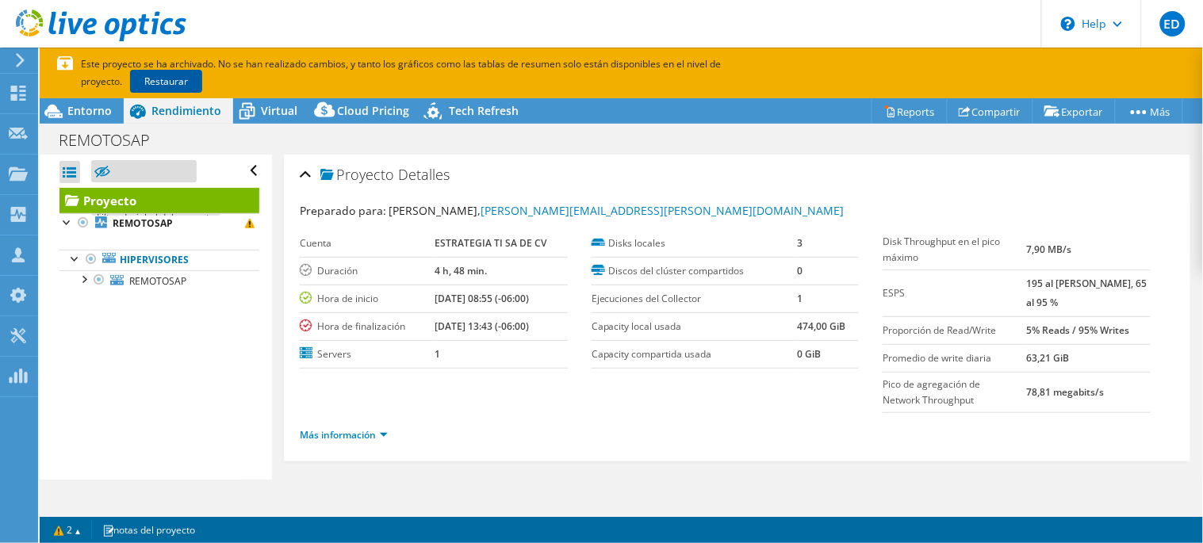
click at [131, 70] on link "Restaurar" at bounding box center [166, 81] width 72 height 23
select select "USD"
click at [131, 70] on p "Este proyecto se ha archivado. No se han realizado cambios, y tanto los gráfico…" at bounding box center [445, 72] width 777 height 35
click at [75, 281] on div at bounding box center [83, 278] width 16 height 16
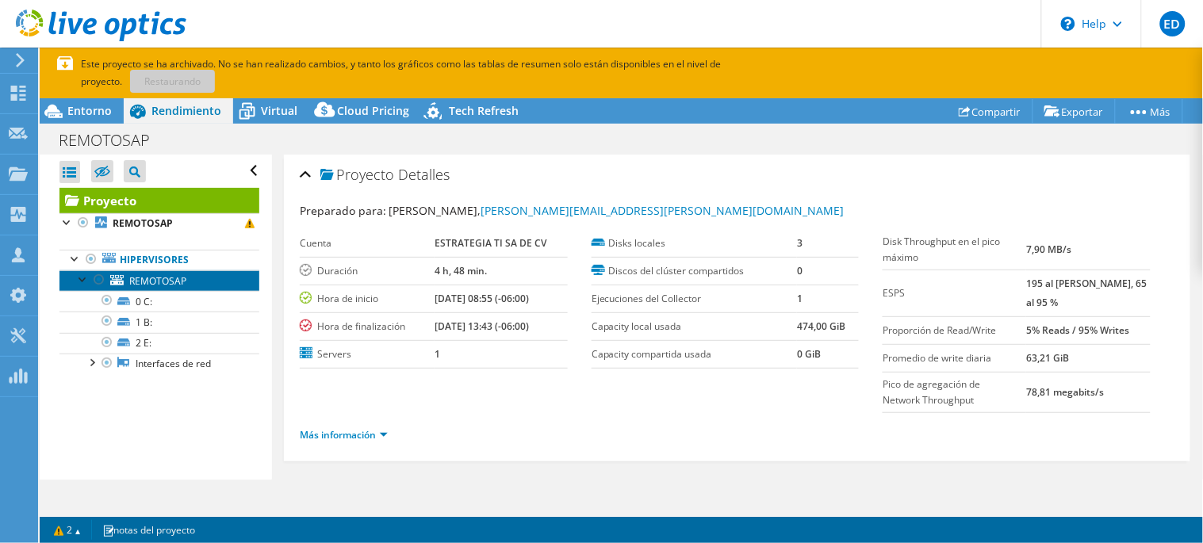
click at [170, 286] on span "REMOTOSAP" at bounding box center [157, 280] width 57 height 13
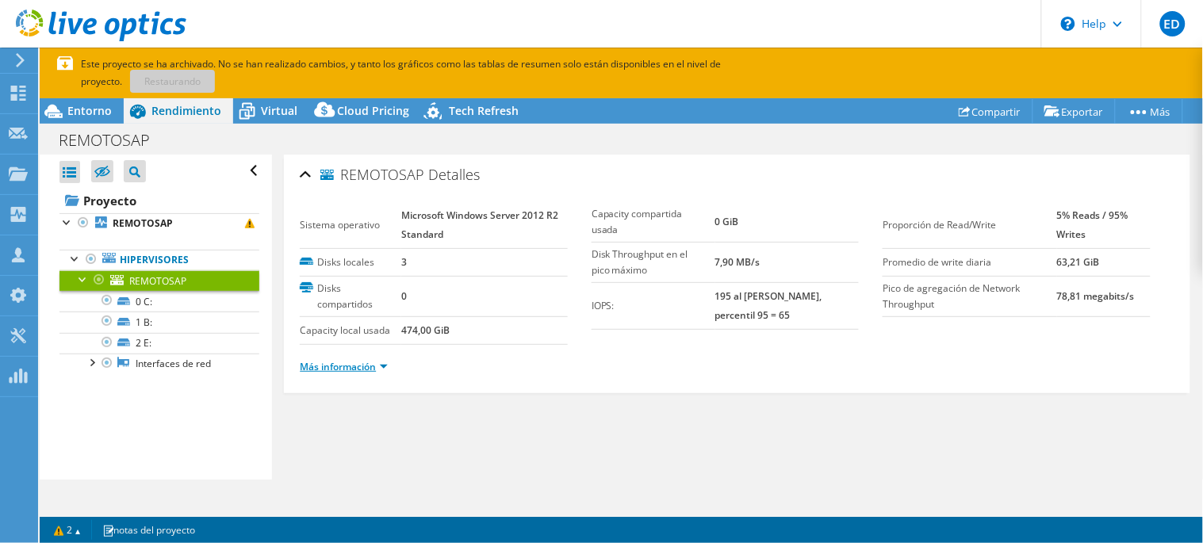
click at [377, 366] on link "Más información" at bounding box center [344, 366] width 88 height 13
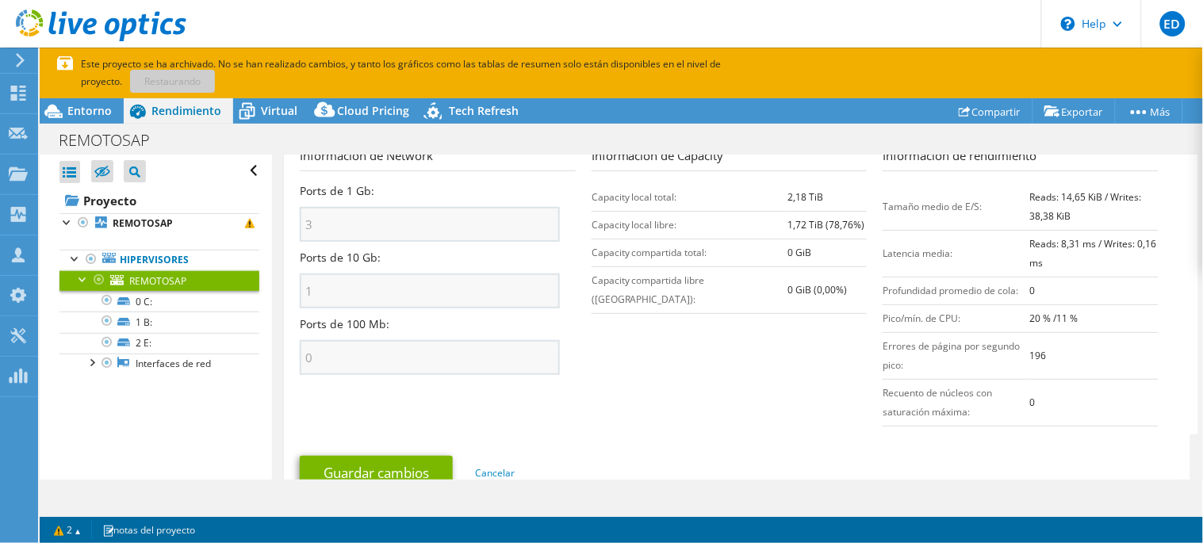
scroll to position [326, 0]
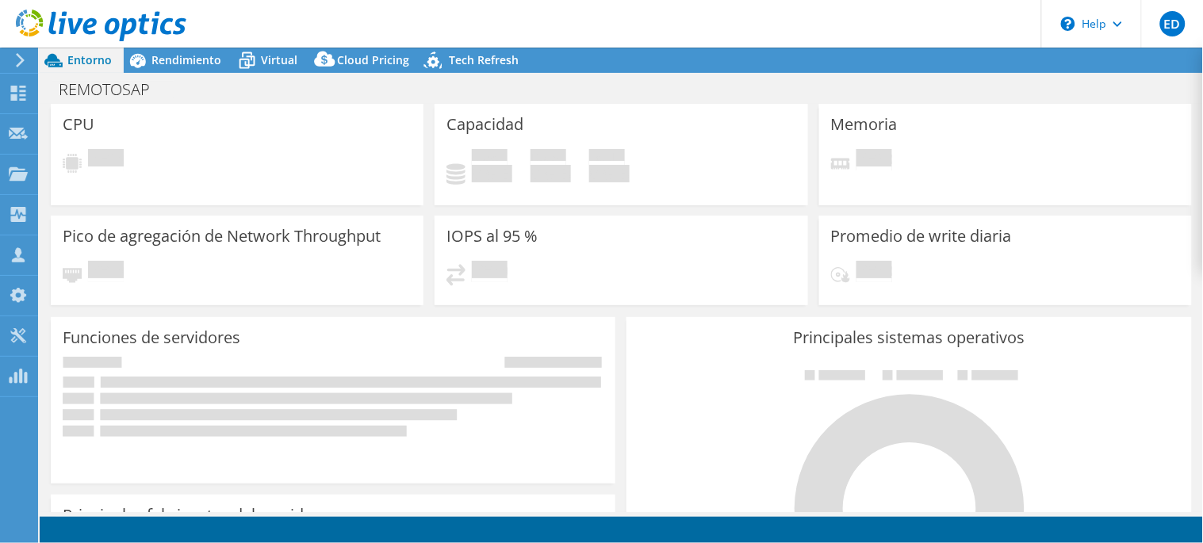
select select "USD"
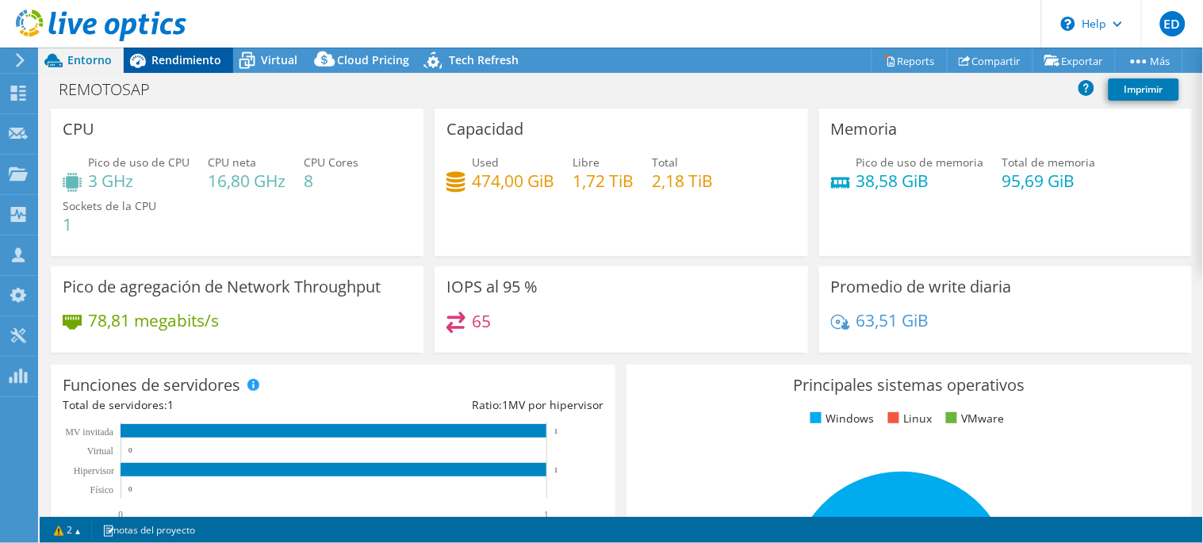
click at [173, 59] on span "Rendimiento" at bounding box center [186, 59] width 70 height 15
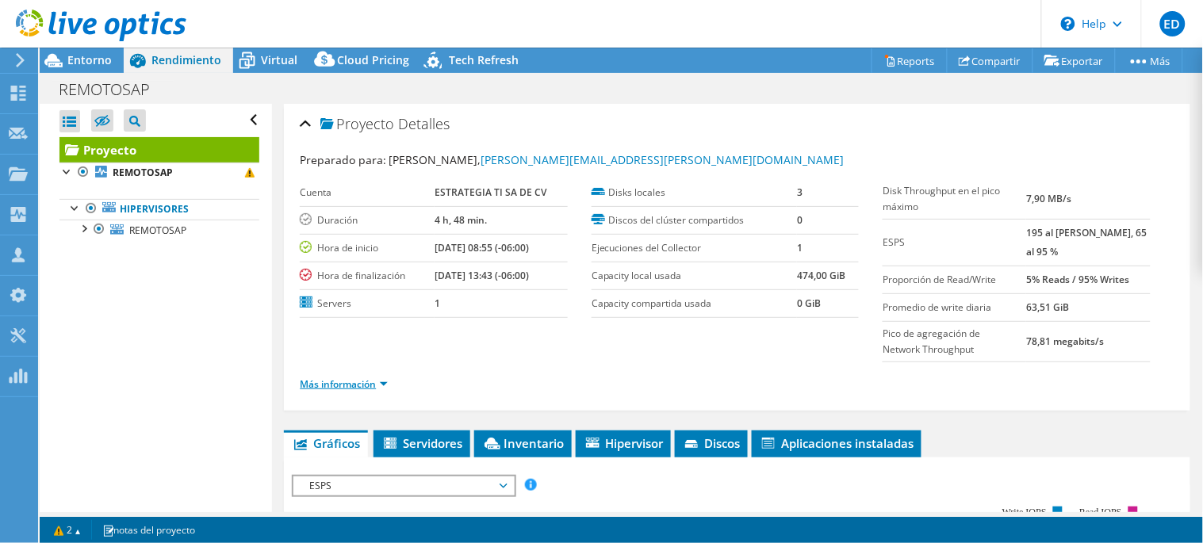
click at [330, 385] on link "Más información" at bounding box center [344, 383] width 88 height 13
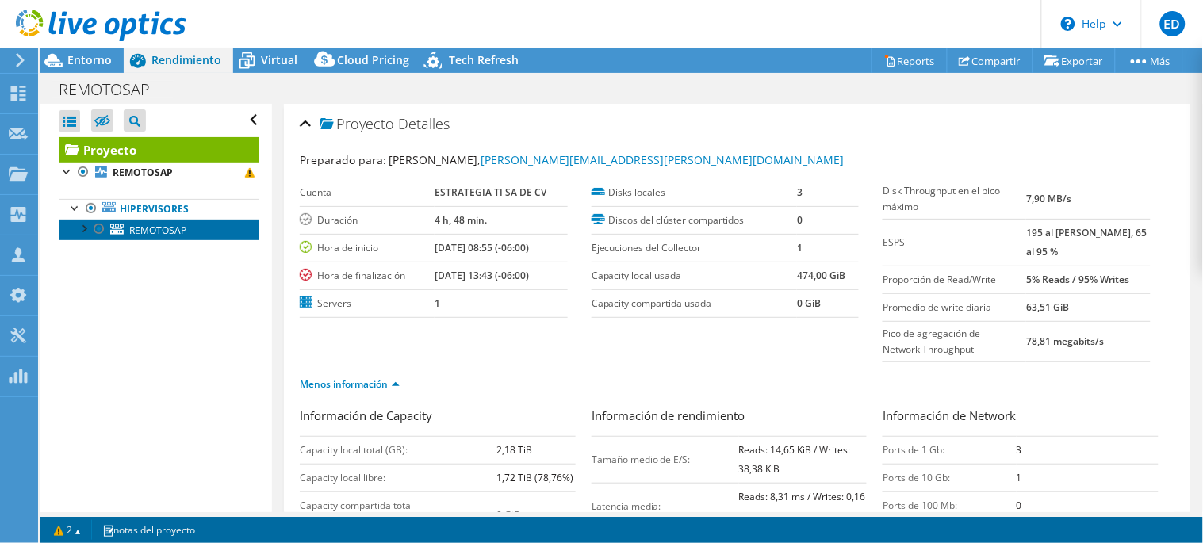
click at [172, 235] on span "REMOTOSAP" at bounding box center [157, 230] width 57 height 13
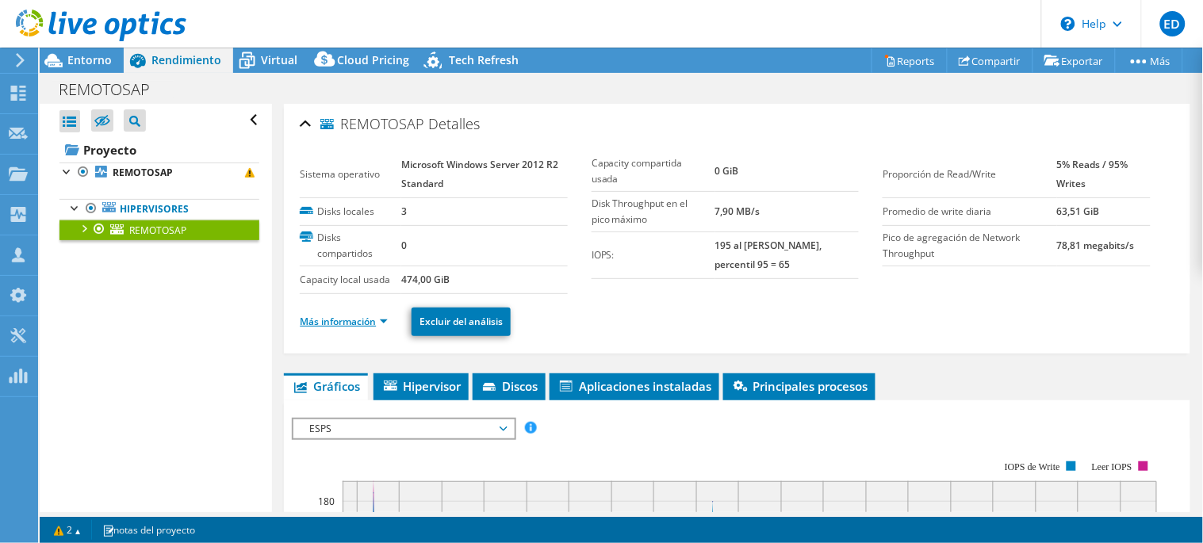
click at [354, 316] on link "Más información" at bounding box center [344, 321] width 88 height 13
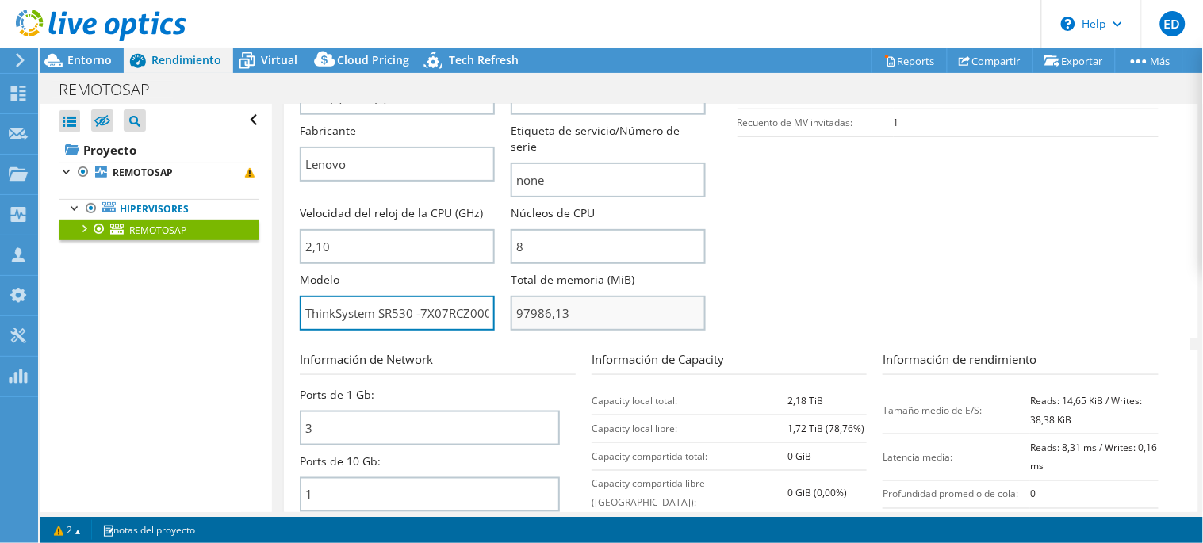
scroll to position [0, 6]
drag, startPoint x: 305, startPoint y: 303, endPoint x: 515, endPoint y: 311, distance: 210.2
